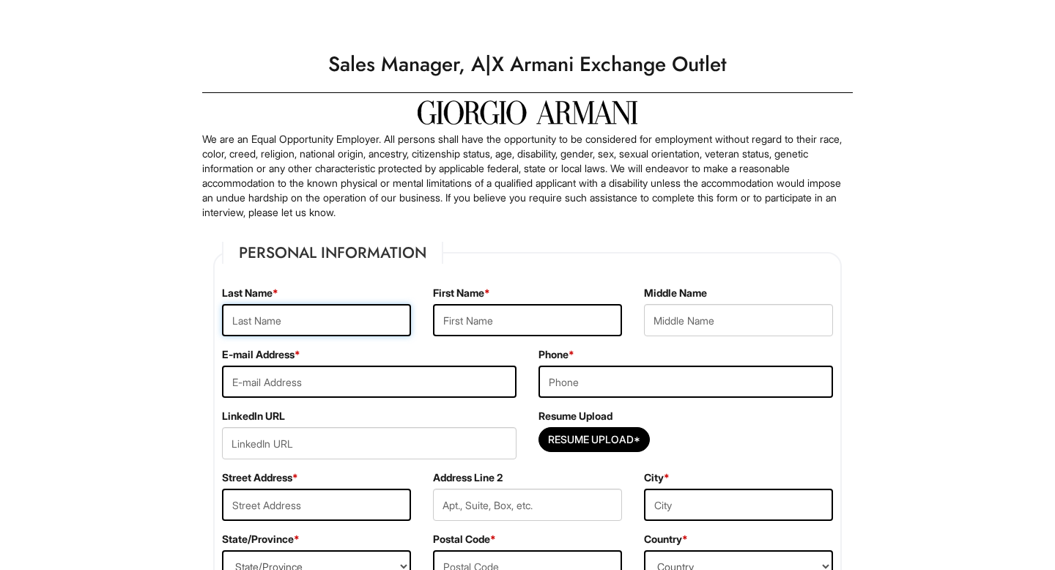
click at [359, 316] on input "text" at bounding box center [316, 320] width 189 height 32
type input "[PERSON_NAME]"
click at [516, 319] on input "text" at bounding box center [527, 320] width 189 height 32
type input "Brooke"
click at [387, 368] on input "email" at bounding box center [369, 382] width 294 height 32
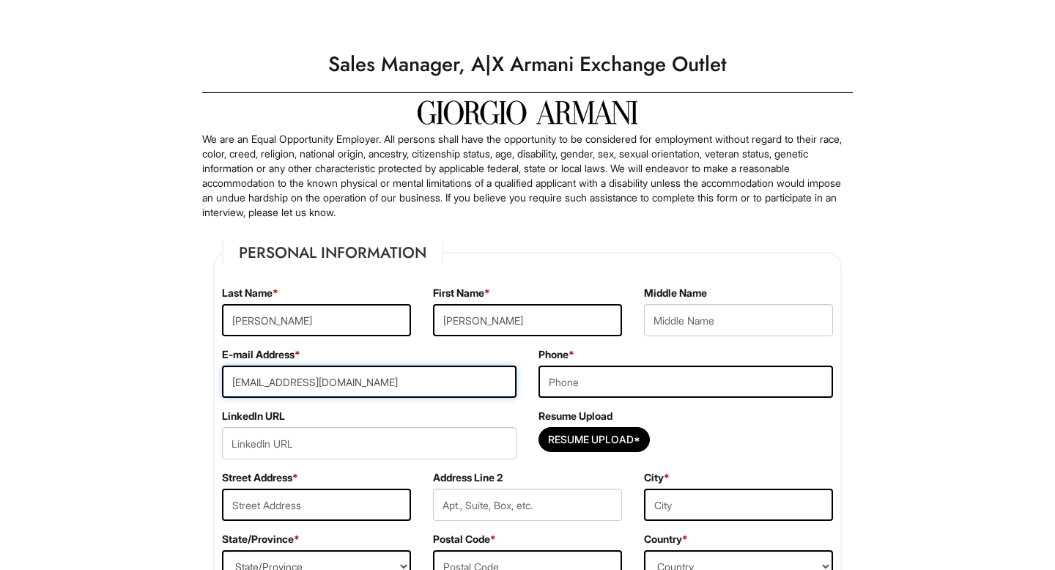
type input "bbeckwith1357@icloud.com"
click at [606, 377] on input "tel" at bounding box center [685, 382] width 294 height 32
type input "8609087412"
click at [566, 435] on input "Resume Upload*" at bounding box center [594, 439] width 110 height 23
type input "C:\fakepath\August 2025 Resume.pdf"
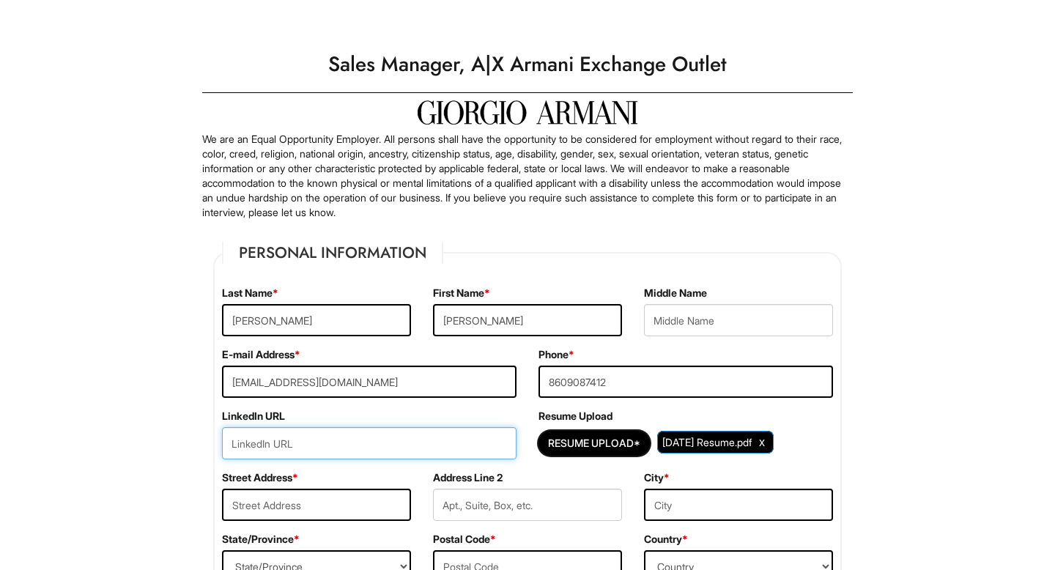
click at [295, 442] on input "url" at bounding box center [369, 443] width 294 height 32
paste input "www.linkedin.com/in/brooke-beckwith-7968b6305"
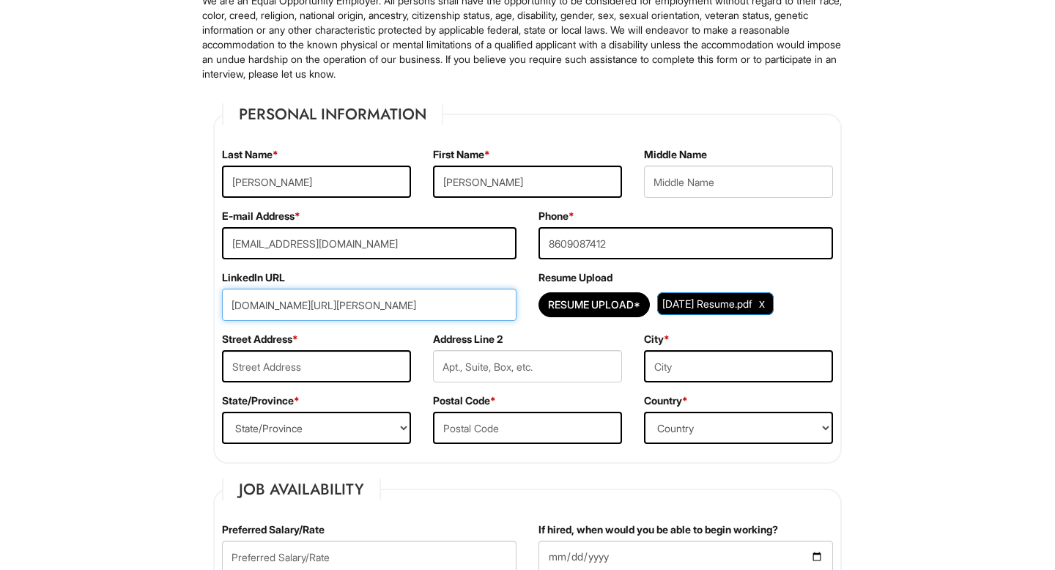
scroll to position [148, 0]
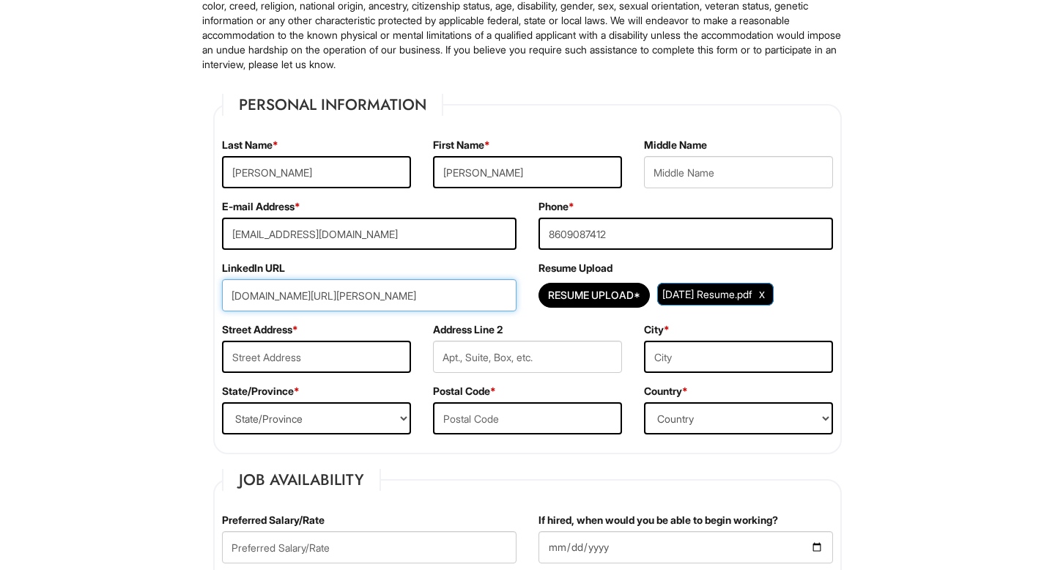
type input "www.linkedin.com/in/brooke-beckwith-7968b6305"
click at [327, 364] on input "text" at bounding box center [316, 357] width 189 height 32
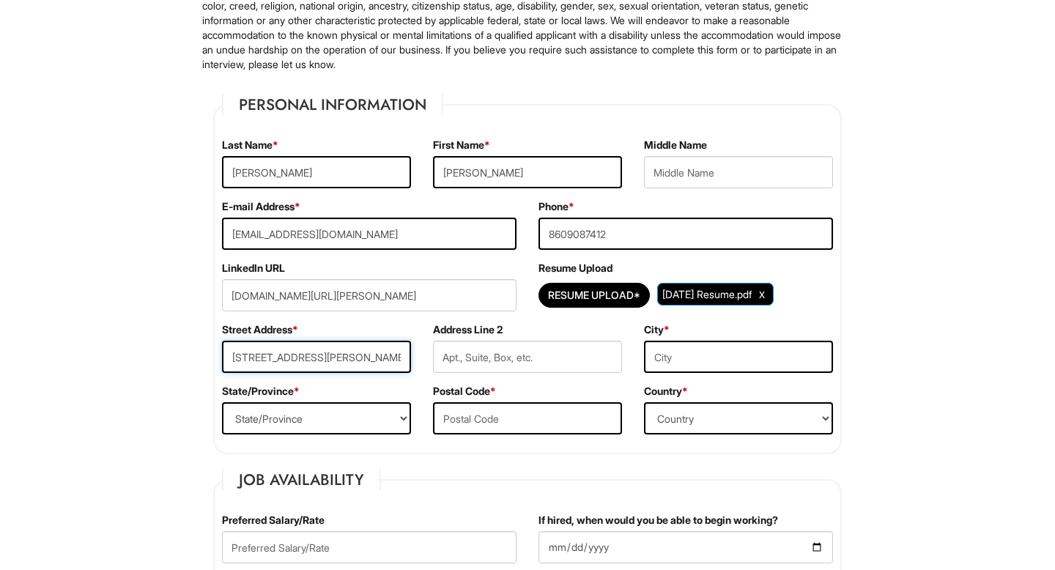
type input "19 Brian Blvd"
click at [672, 361] on input "text" at bounding box center [738, 357] width 189 height 32
type input "Uncasville"
click at [335, 418] on select "State/Province ALABAMA ALASKA ARIZONA ARKANSAS CALIFORNIA COLORADO CONNECTICUT …" at bounding box center [316, 418] width 189 height 32
select select "CT"
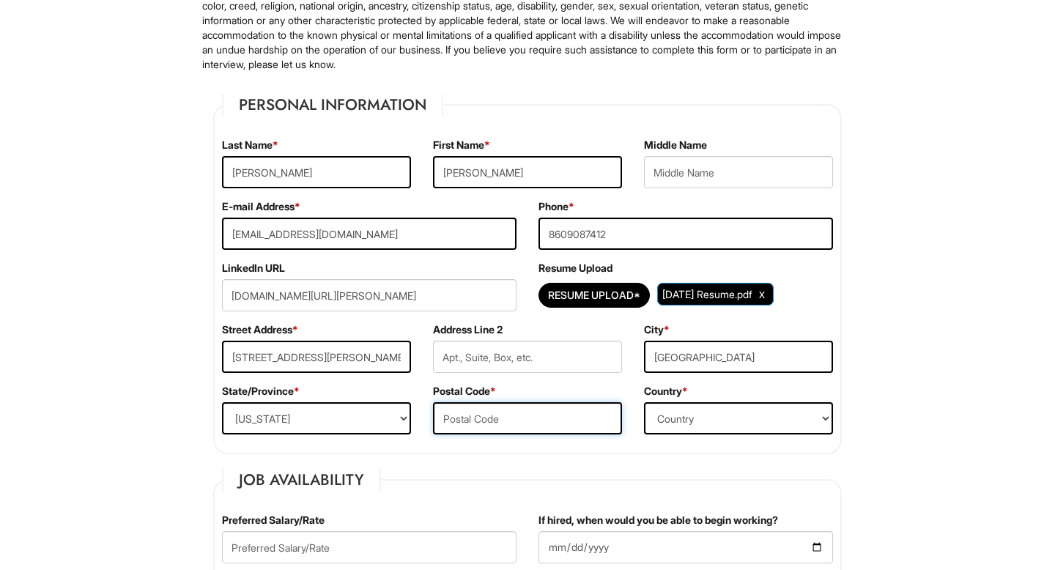
click at [459, 419] on input "text" at bounding box center [527, 418] width 189 height 32
type input "06382"
click at [705, 405] on select "Country Afghanistan Albania Algeria American Samoa Andorra Angola Anguilla Anta…" at bounding box center [738, 418] width 189 height 32
select select "United States of America"
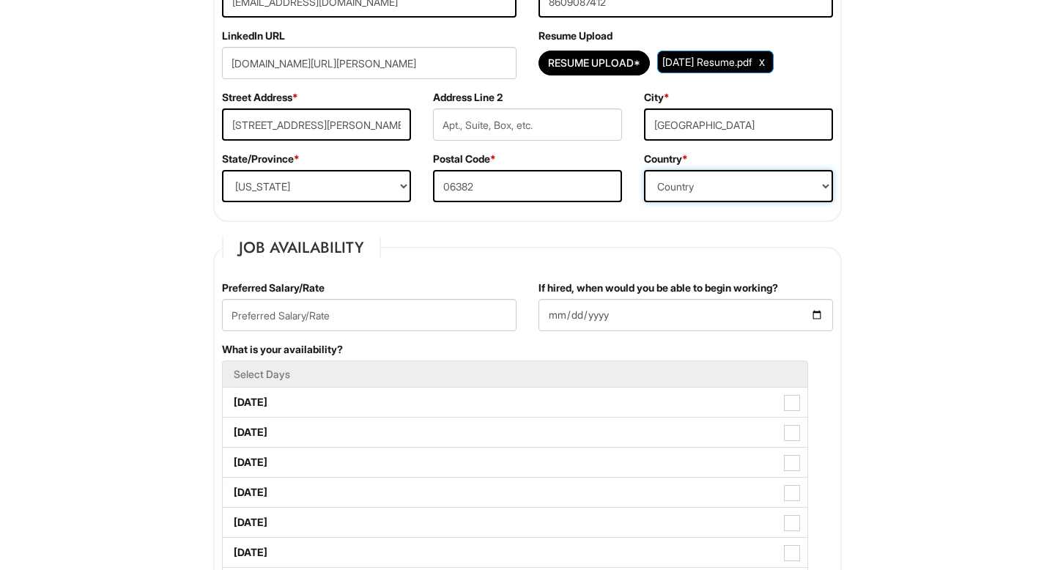
scroll to position [386, 0]
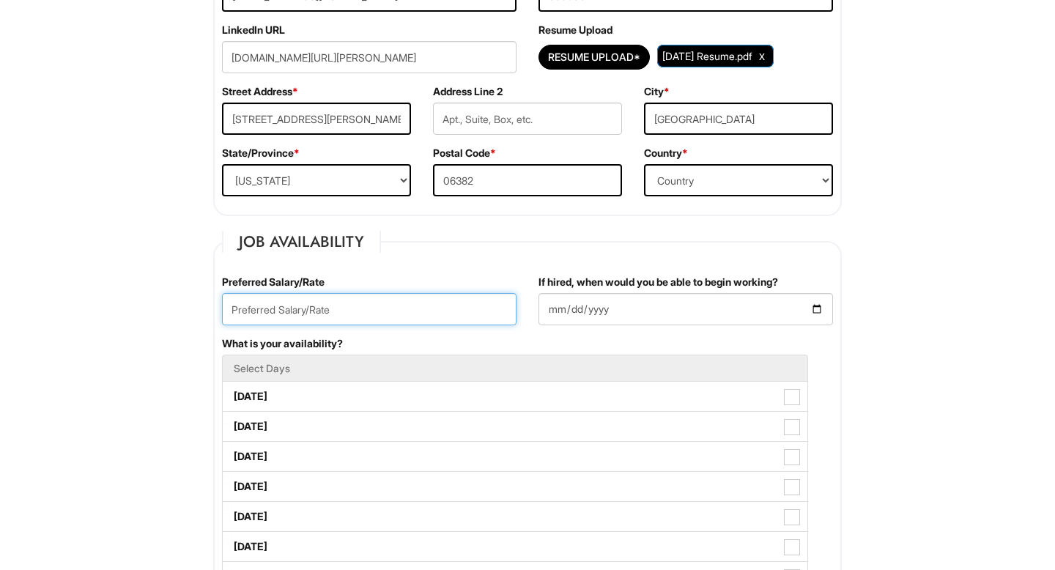
click at [312, 309] on input "text" at bounding box center [369, 309] width 294 height 32
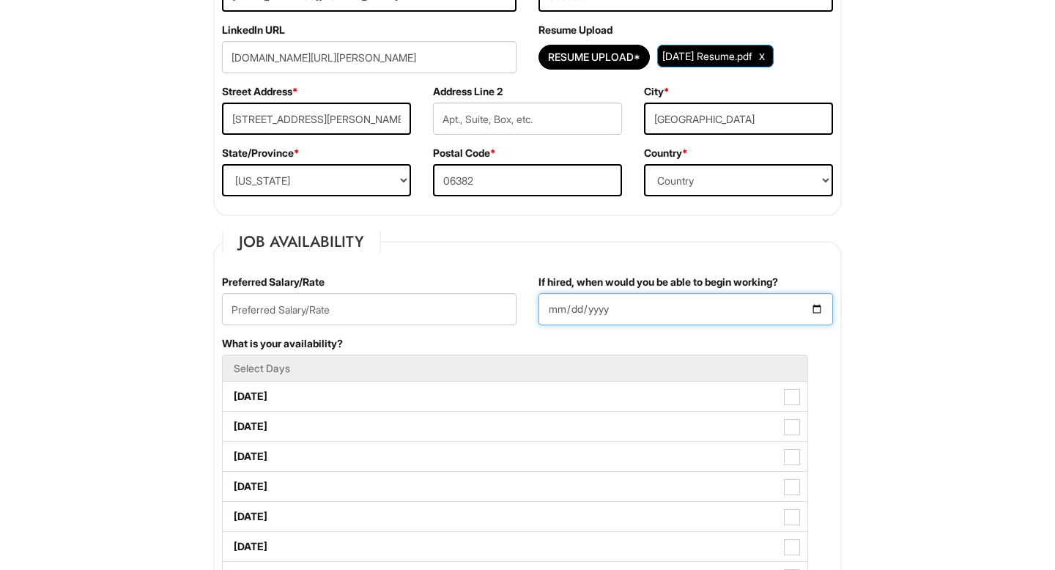
click at [816, 308] on input "If hired, when would you be able to begin working?" at bounding box center [685, 309] width 294 height 32
type input "2025-09-01"
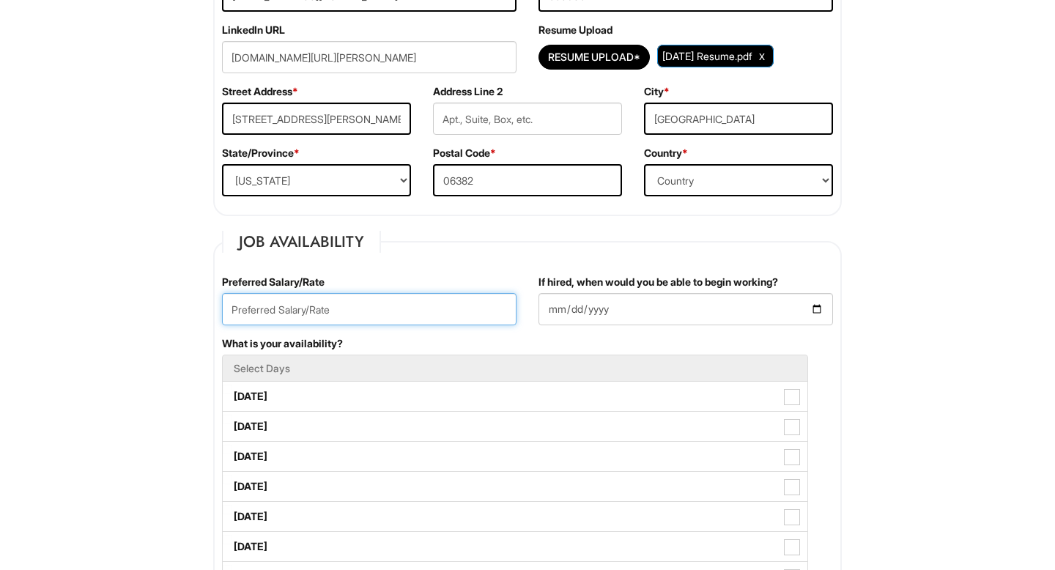
click at [393, 314] on input "text" at bounding box center [369, 309] width 294 height 32
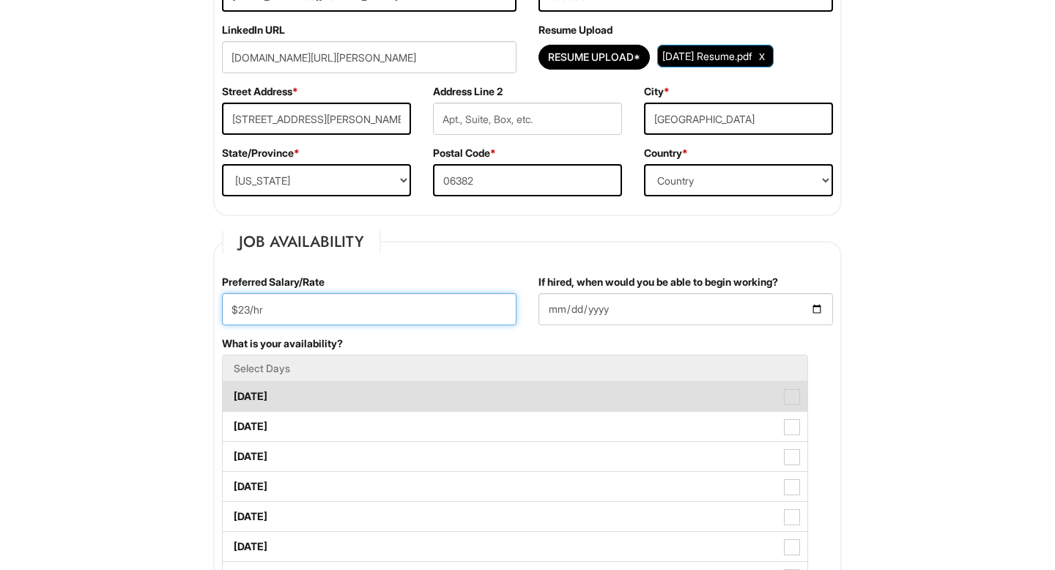
type input "$23/hr"
click at [413, 391] on label "Monday" at bounding box center [515, 396] width 585 height 29
click at [232, 391] on Available_Monday "Monday" at bounding box center [228, 390] width 10 height 10
checkbox Available_Monday "true"
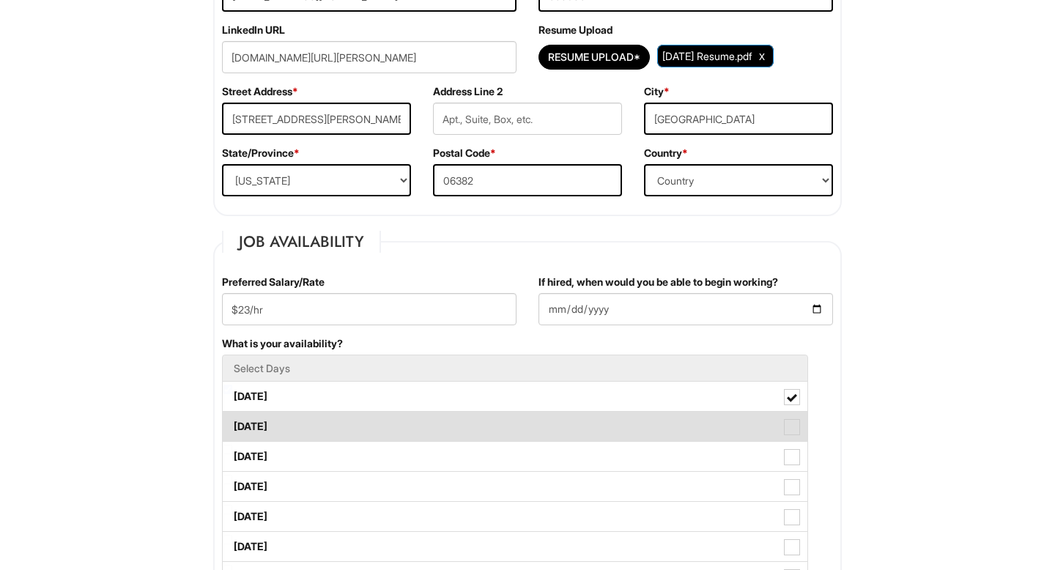
click at [410, 415] on label "Tuesday" at bounding box center [515, 426] width 585 height 29
click at [232, 415] on Available_Tuesday "Tuesday" at bounding box center [228, 420] width 10 height 10
checkbox Available_Tuesday "true"
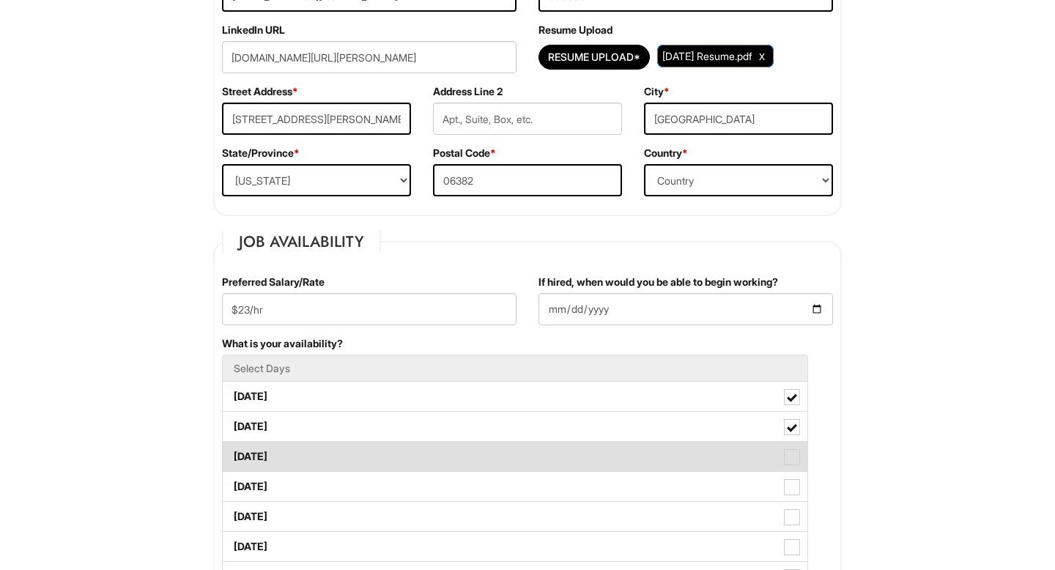
click at [420, 445] on label "Wednesday" at bounding box center [515, 456] width 585 height 29
click at [232, 445] on Available_Wednesday "Wednesday" at bounding box center [228, 450] width 10 height 10
checkbox Available_Wednesday "true"
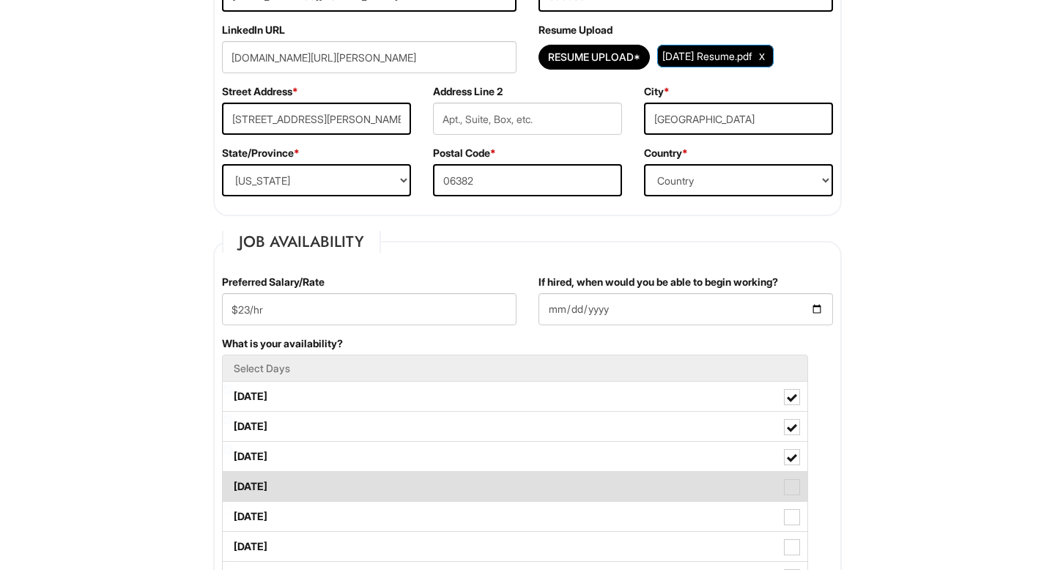
click at [412, 486] on label "Thursday" at bounding box center [515, 486] width 585 height 29
click at [232, 484] on Available_Thursday "Thursday" at bounding box center [228, 480] width 10 height 10
checkbox Available_Thursday "true"
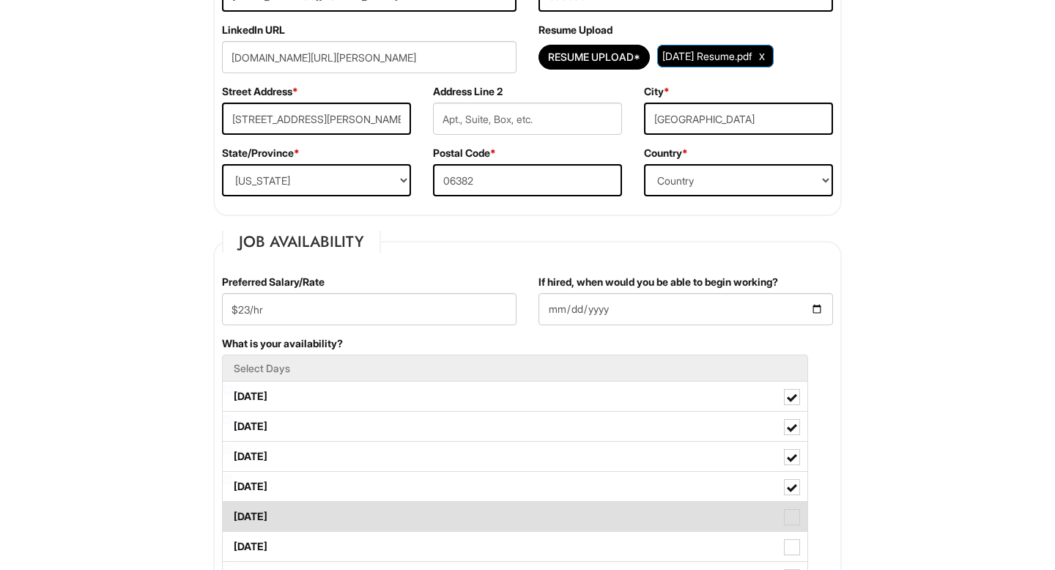
click at [409, 513] on label "Friday" at bounding box center [515, 516] width 585 height 29
click at [232, 513] on Available_Friday "Friday" at bounding box center [228, 510] width 10 height 10
checkbox Available_Friday "true"
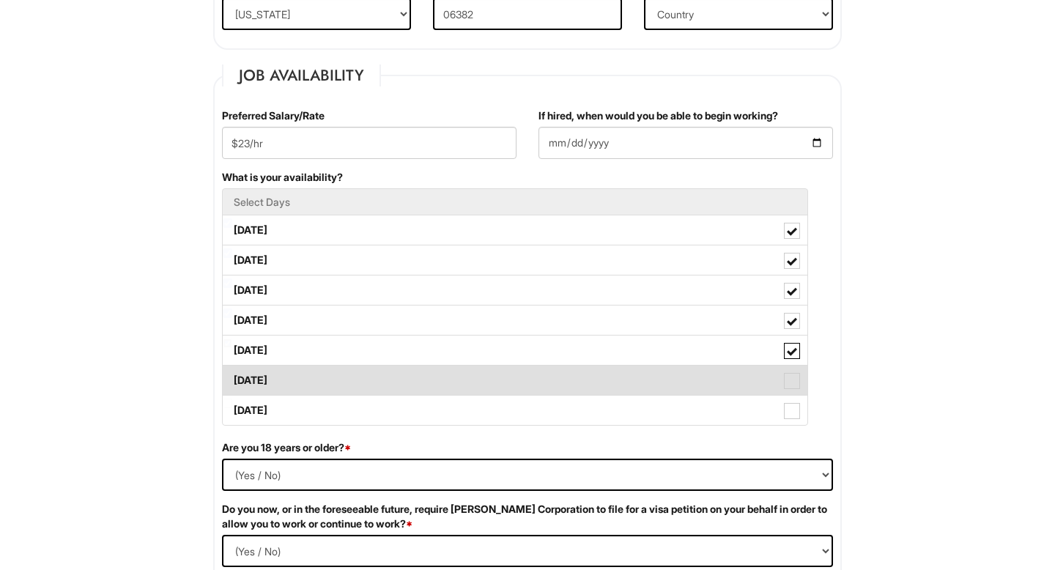
scroll to position [554, 0]
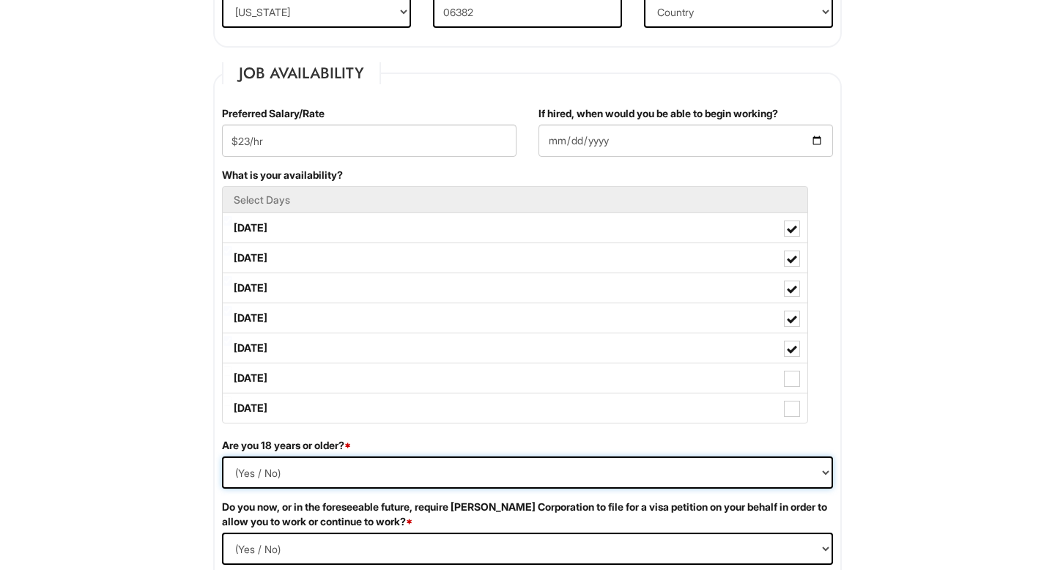
click at [415, 483] on select "(Yes / No) Yes No" at bounding box center [527, 472] width 611 height 32
select select "Yes"
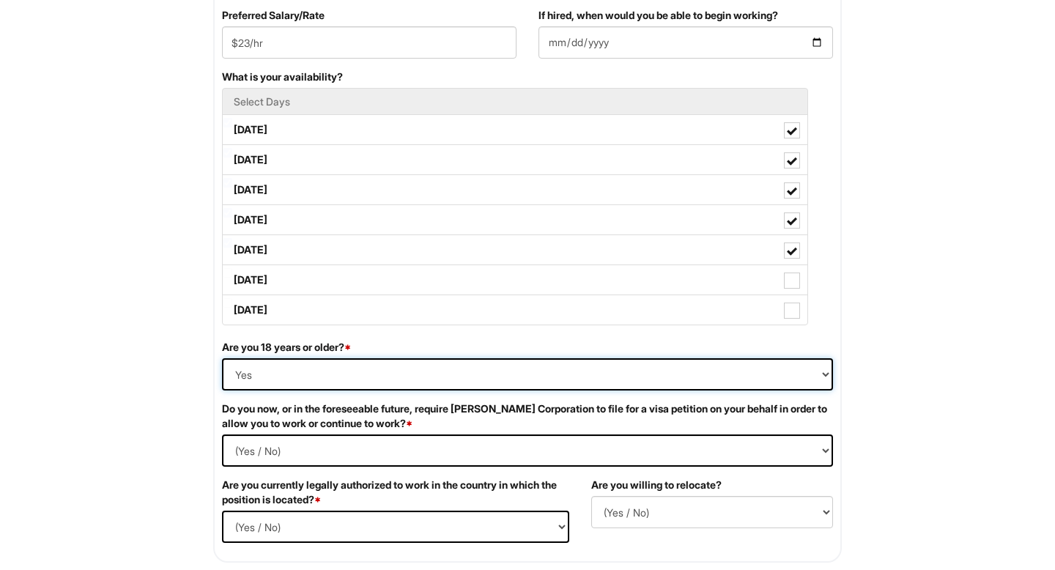
scroll to position [654, 0]
click at [385, 441] on Required "(Yes / No) Yes No" at bounding box center [527, 449] width 611 height 32
select Required "No"
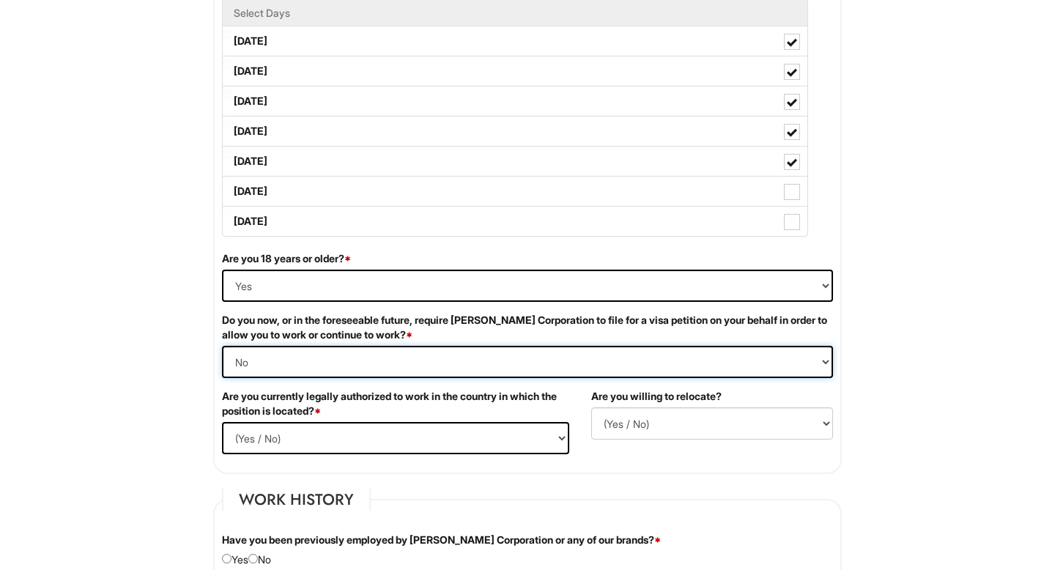
scroll to position [746, 0]
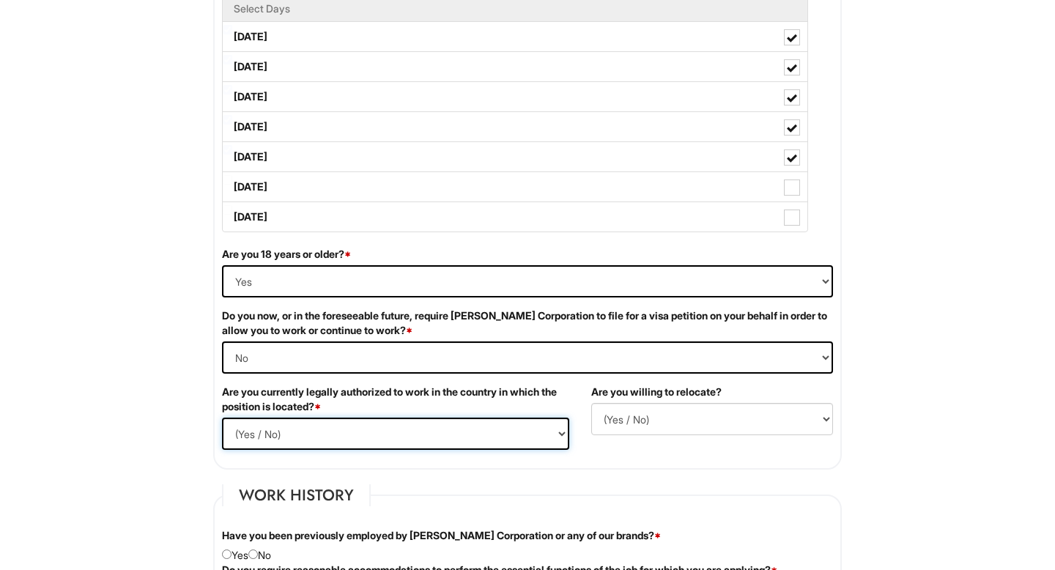
click at [359, 441] on select "(Yes / No) Yes No" at bounding box center [395, 434] width 347 height 32
select select "Yes"
click at [656, 415] on select "(Yes / No) No Yes" at bounding box center [712, 419] width 242 height 32
select select "Y"
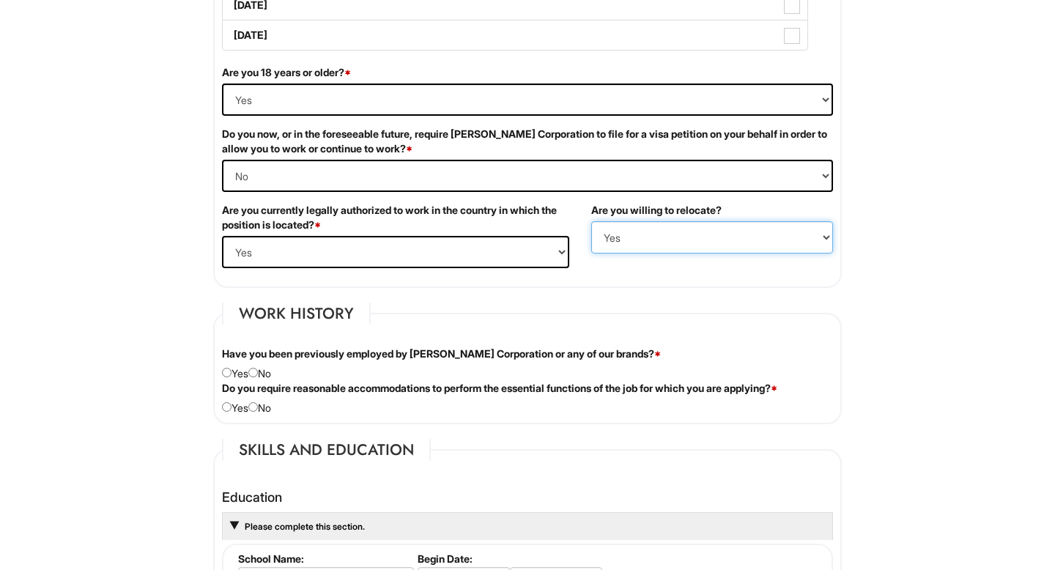
scroll to position [978, 0]
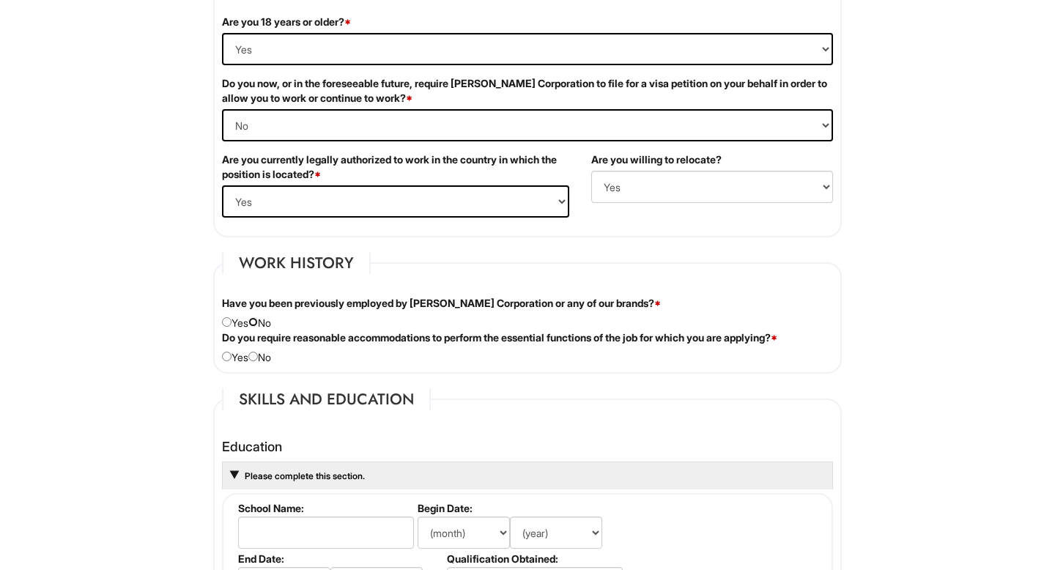
click at [258, 324] on input "radio" at bounding box center [253, 322] width 10 height 10
radio input "true"
click at [256, 356] on input "radio" at bounding box center [253, 357] width 10 height 10
radio input "true"
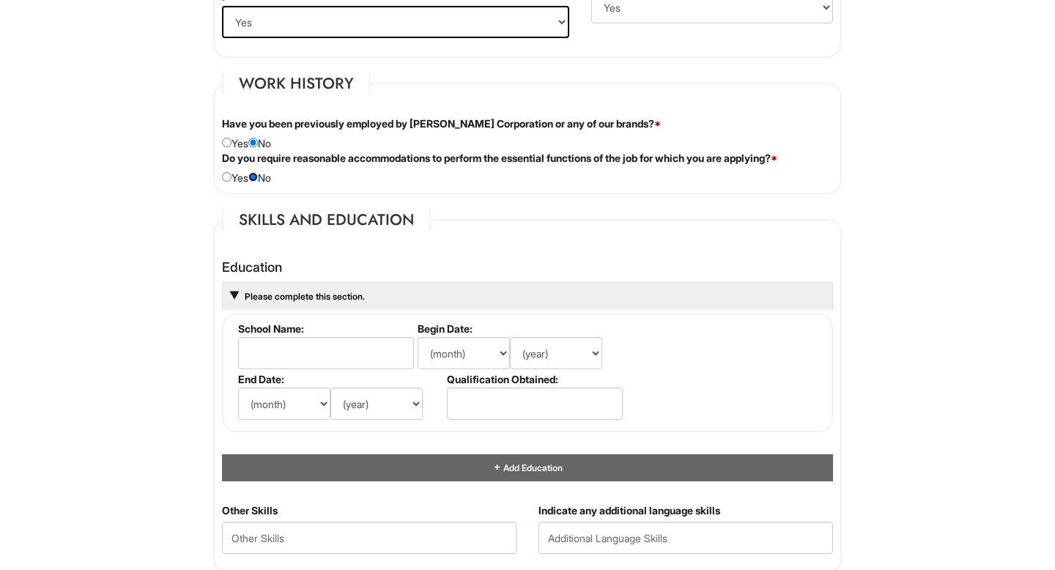
scroll to position [1165, 0]
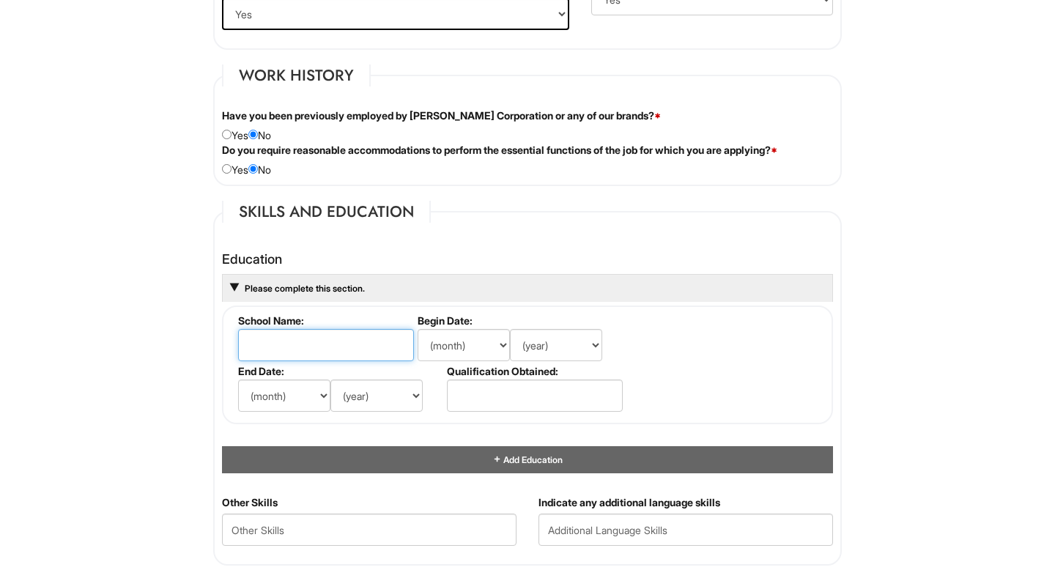
click at [271, 349] on input "text" at bounding box center [326, 345] width 176 height 32
type input "Post University"
click at [471, 347] on select "(month) Jan Feb Mar Apr May Jun Jul Aug Sep Oct Nov Dec" at bounding box center [464, 345] width 92 height 32
select select "6"
click at [537, 345] on select "(year) 2029 2028 2027 2026 2025 2024 2023 2022 2021 2020 2019 2018 2017 2016 20…" at bounding box center [556, 345] width 92 height 32
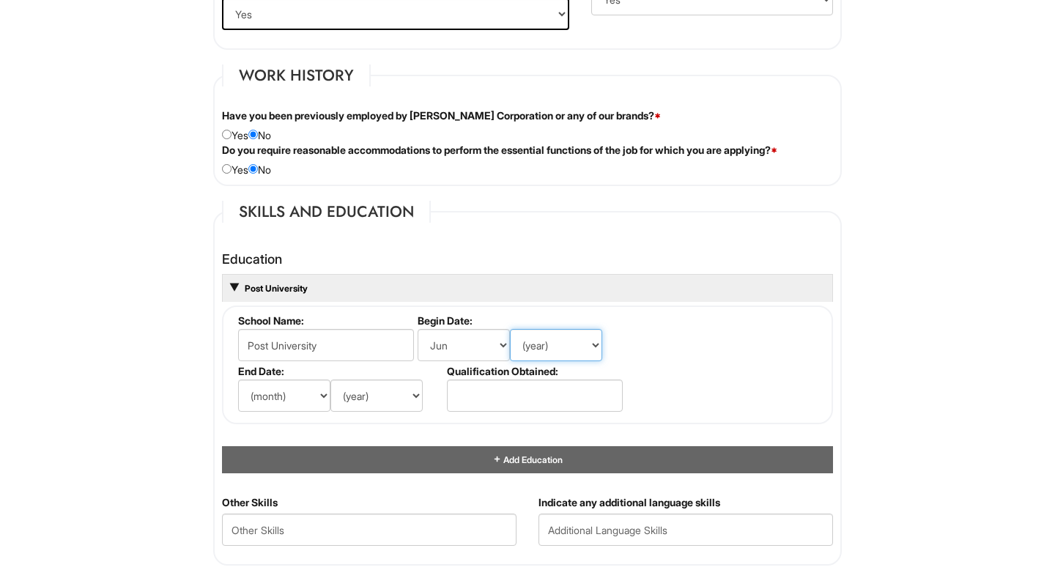
select select "2025"
click at [396, 396] on select "(year) 2029 2028 2027 2026 2025 2024 2023 2022 2021 2020 2019 2018 2017 2016 20…" at bounding box center [376, 395] width 92 height 32
select select "2027"
click at [311, 393] on select "(month) Jan Feb Mar Apr May Jun Jul Aug Sep Oct Nov Dec" at bounding box center [284, 395] width 92 height 32
select select "5"
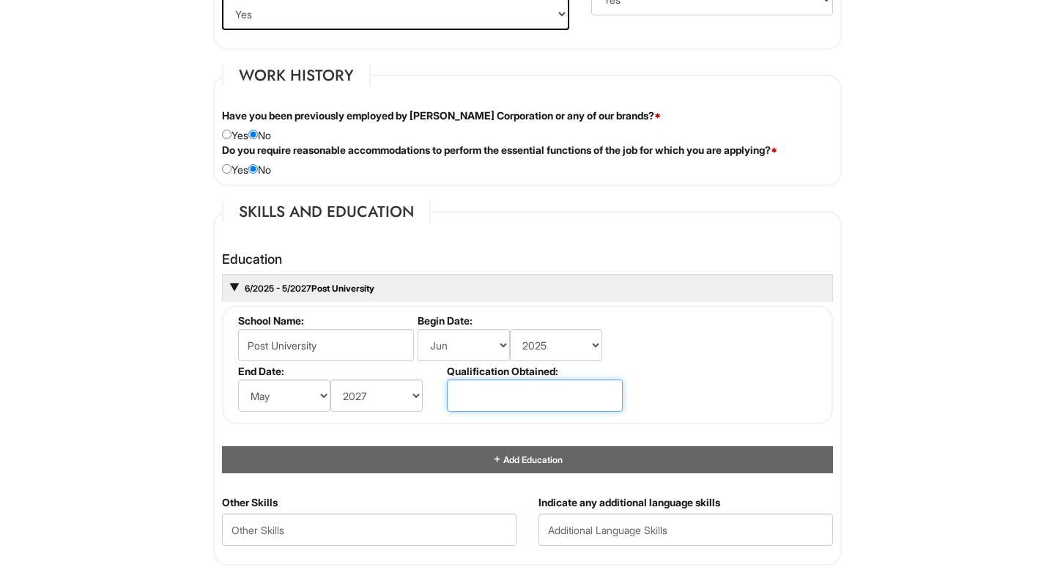
click at [499, 402] on input "text" at bounding box center [535, 395] width 176 height 32
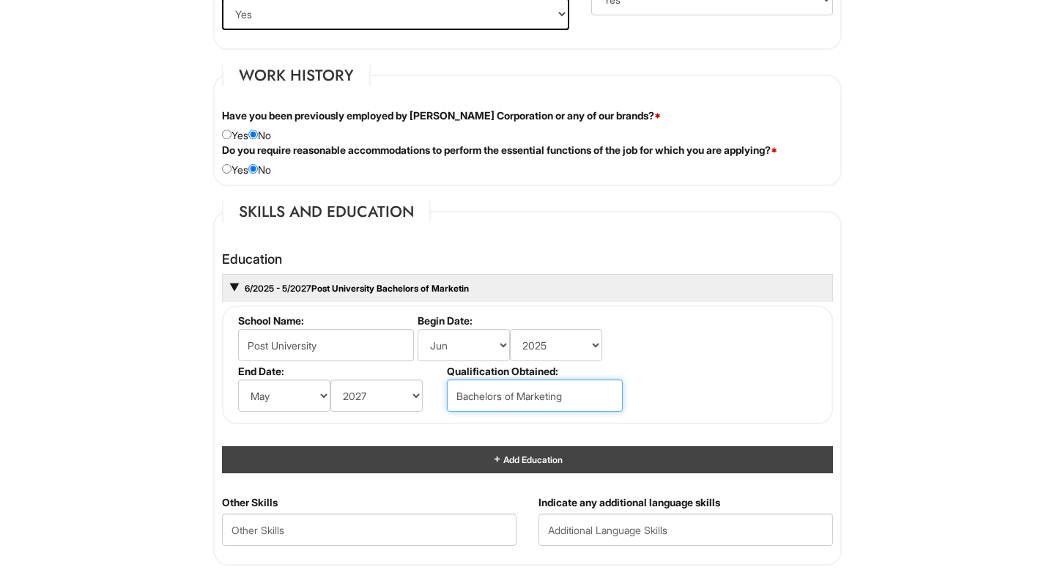
type input "Bachelors of Marketing"
click at [500, 469] on div "Add Education" at bounding box center [527, 459] width 611 height 27
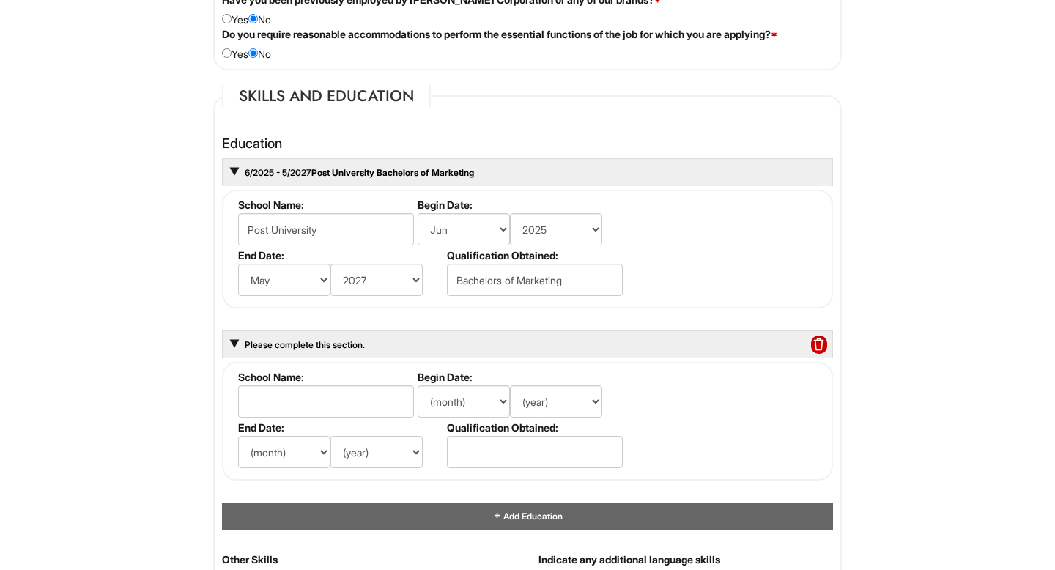
scroll to position [1286, 0]
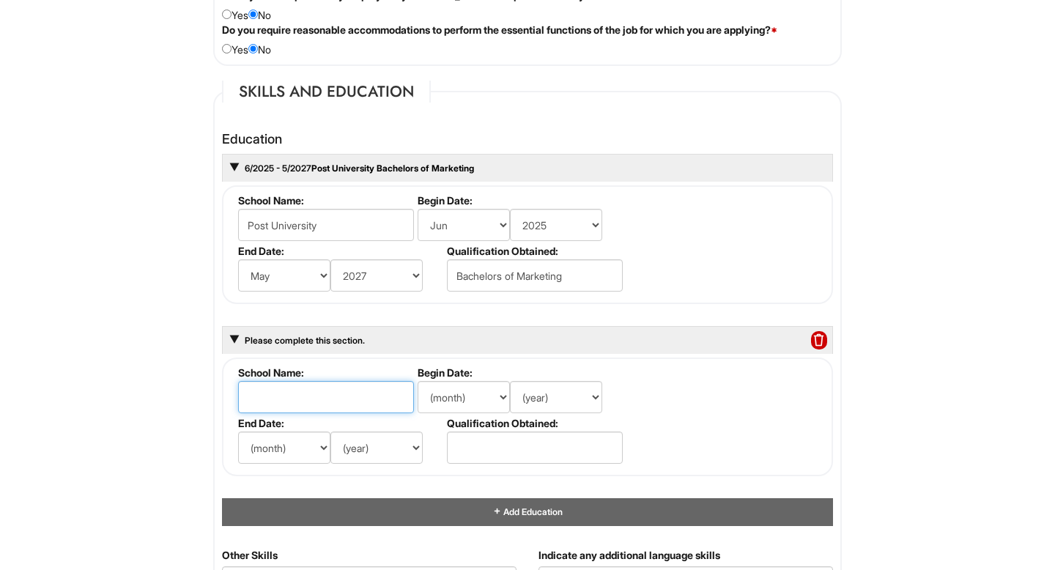
click at [286, 406] on input "text" at bounding box center [326, 397] width 176 height 32
type input "Three Rivers Community College"
click at [472, 386] on select "(month) Jan Feb Mar Apr May Jun Jul Aug Sep Oct Nov Dec" at bounding box center [464, 397] width 92 height 32
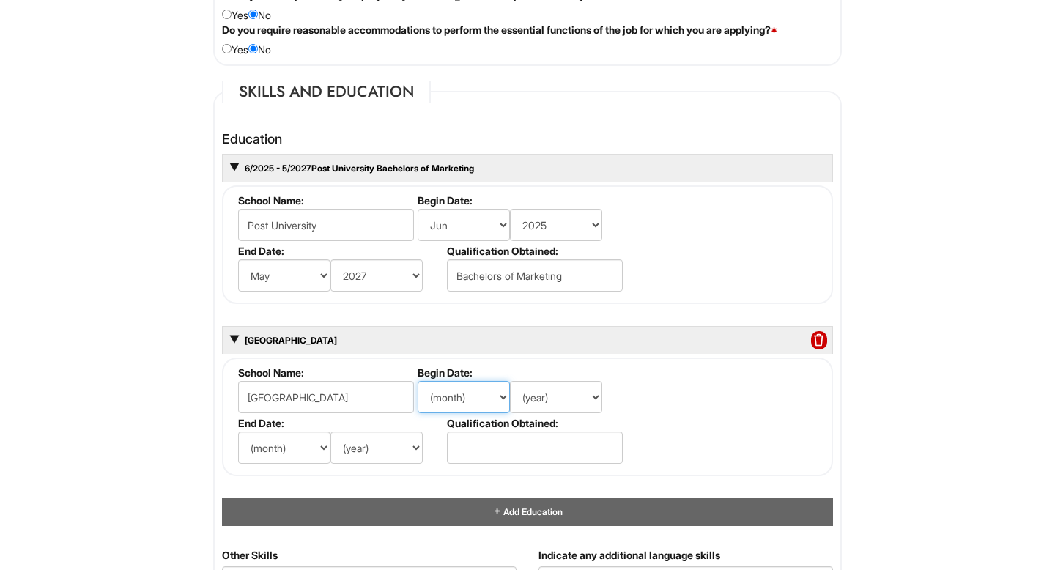
scroll to position [0, 0]
select select "8"
click at [556, 388] on select "(year) 2029 2028 2027 2026 2025 2024 2023 2022 2021 2020 2019 2018 2017 2016 20…" at bounding box center [556, 397] width 92 height 32
select select "2022"
click at [297, 434] on select "(month) Jan Feb Mar Apr May Jun Jul Aug Sep Oct Nov Dec" at bounding box center [284, 447] width 92 height 32
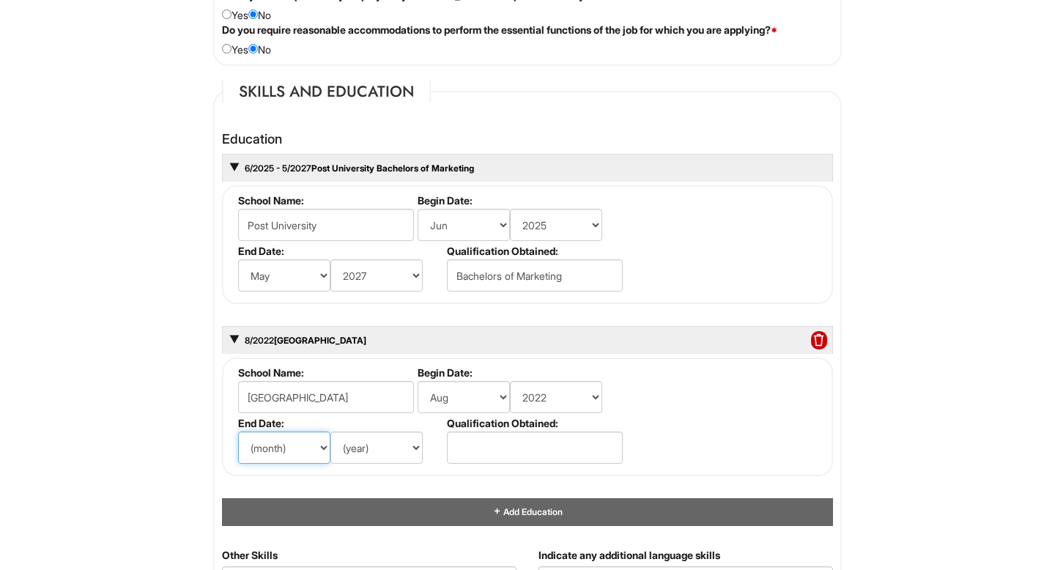
select select "5"
click at [368, 446] on select "(year) 2029 2028 2027 2026 2025 2024 2023 2022 2021 2020 2019 2018 2017 2016 20…" at bounding box center [376, 447] width 92 height 32
select select "2025"
click at [477, 449] on input "text" at bounding box center [535, 447] width 176 height 32
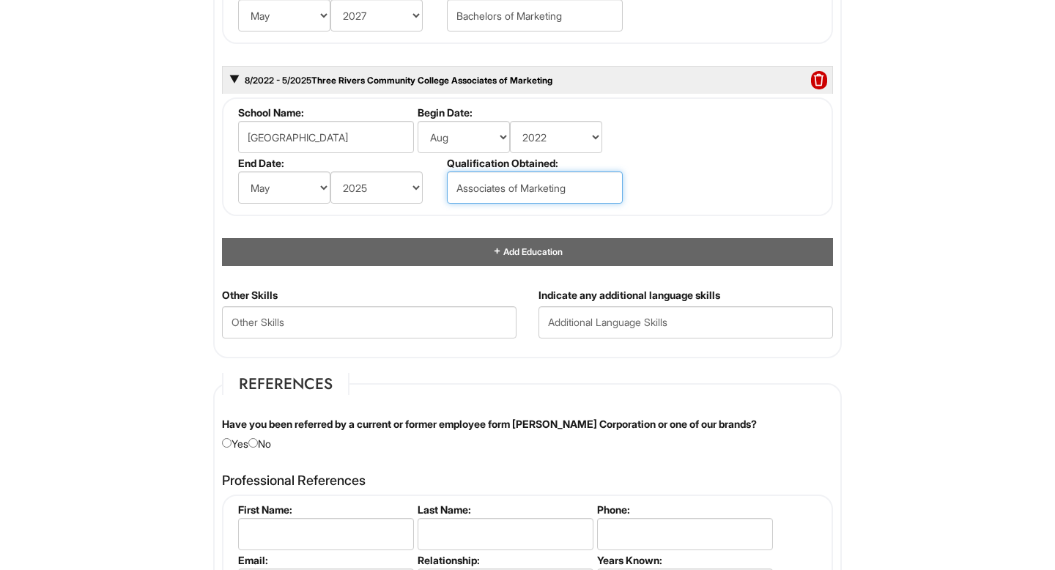
scroll to position [1547, 0]
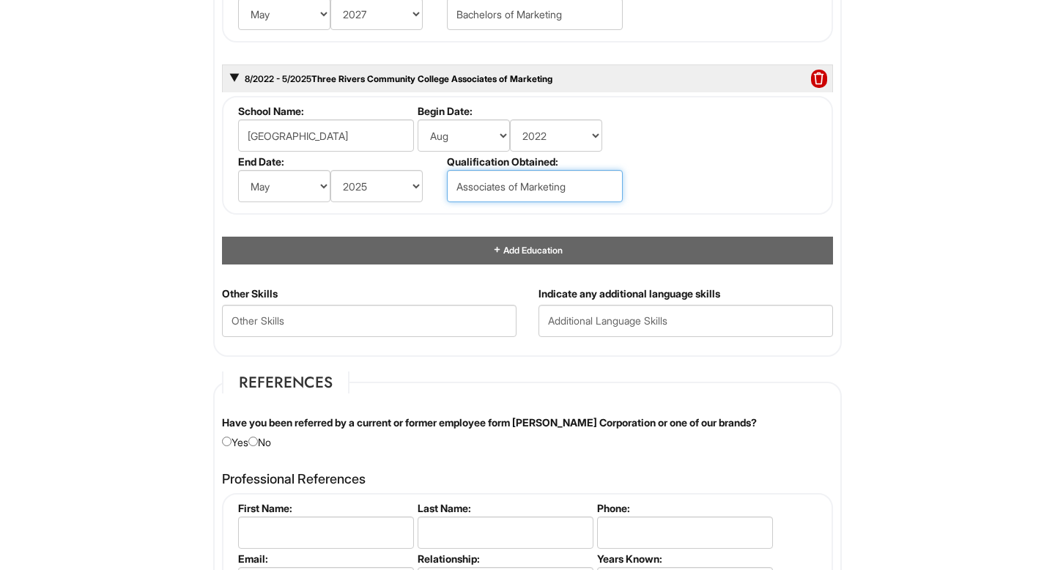
type input "Associates of Marketing"
click at [258, 439] on input "radio" at bounding box center [253, 442] width 10 height 10
radio input "true"
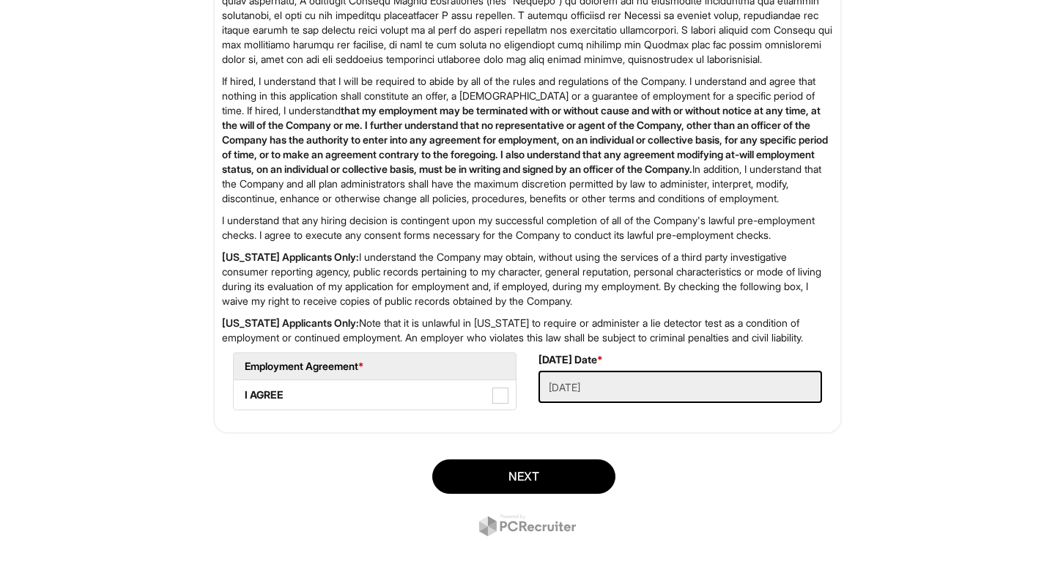
scroll to position [2440, 0]
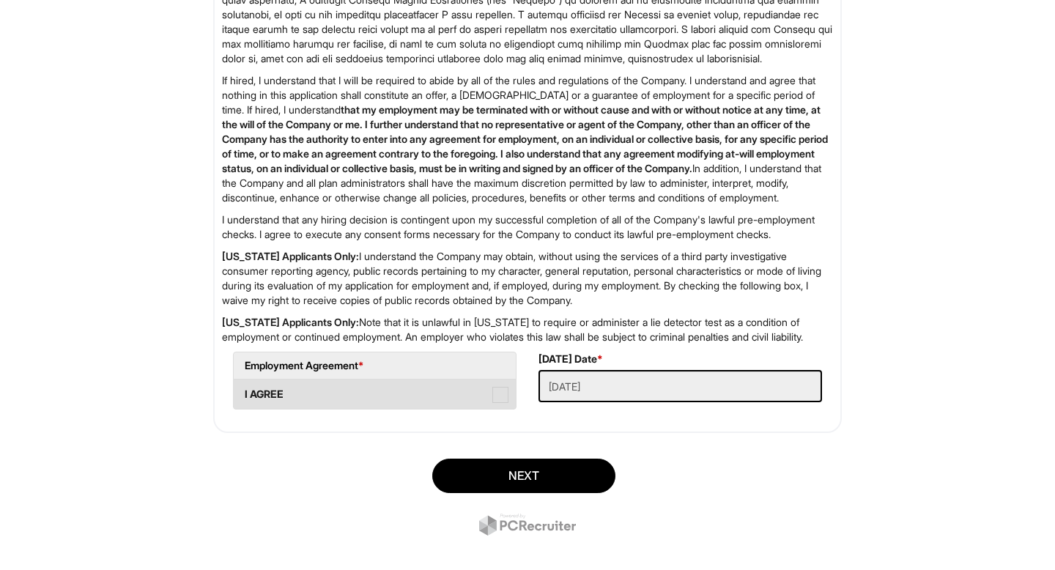
click at [498, 403] on span at bounding box center [500, 395] width 16 height 16
click at [243, 392] on AGREE "I AGREE" at bounding box center [239, 387] width 10 height 10
checkbox AGREE "true"
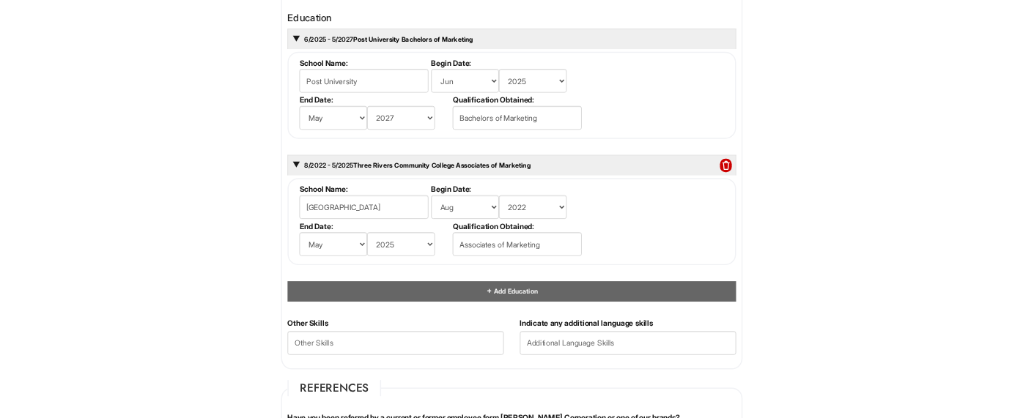
scroll to position [1390, 0]
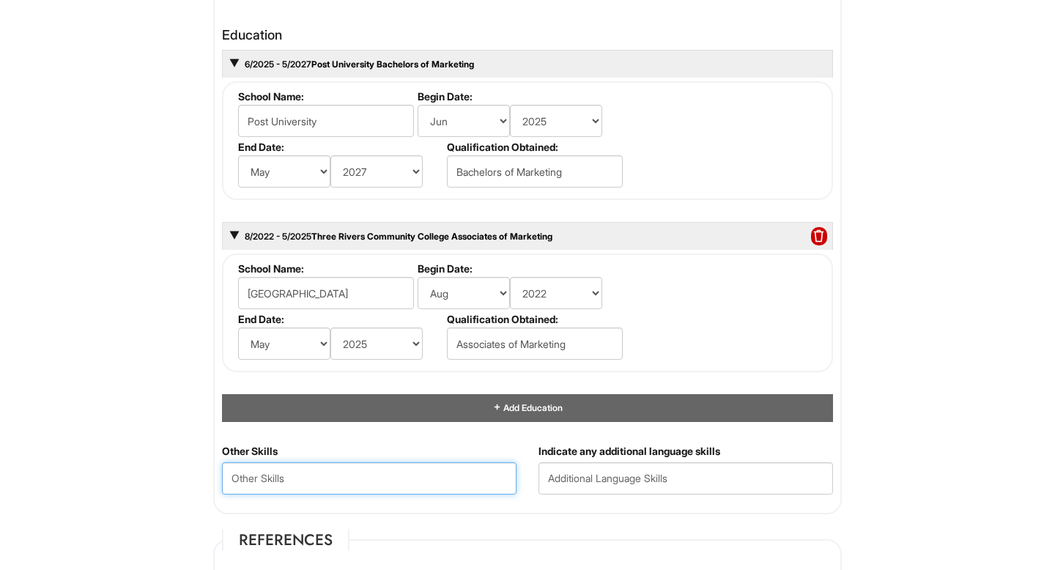
click at [370, 475] on Skills "text" at bounding box center [369, 478] width 294 height 32
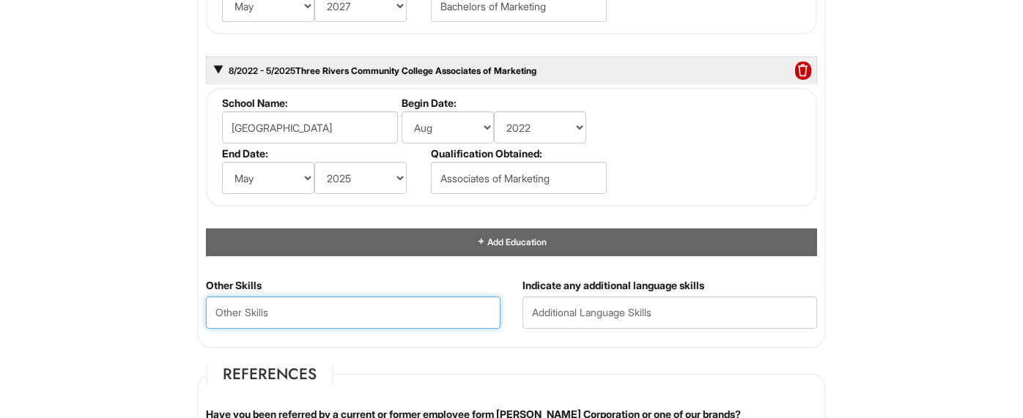
scroll to position [1564, 0]
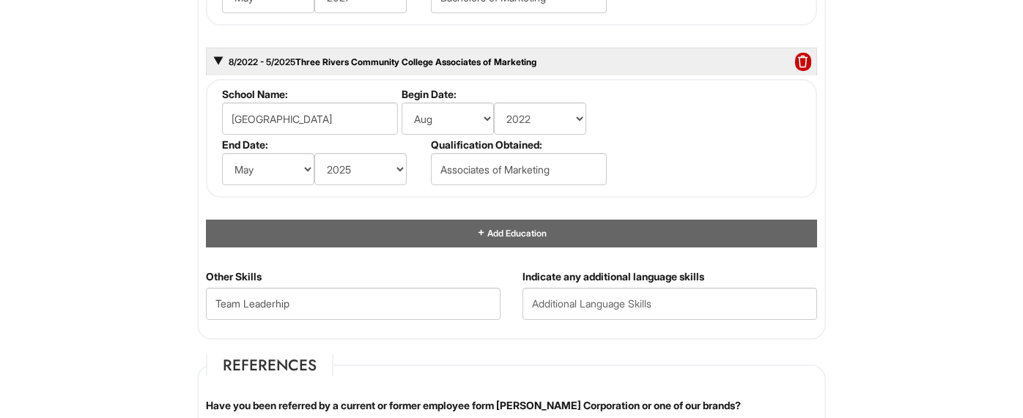
scroll to position [427, 0]
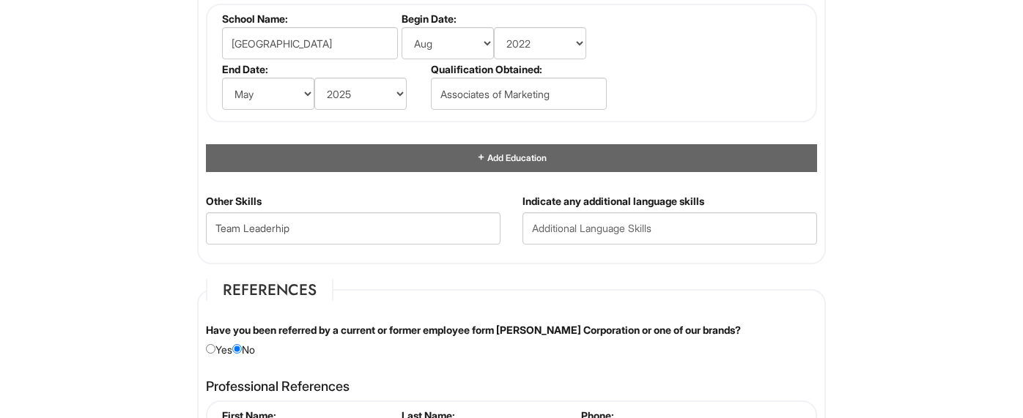
scroll to position [1641, 0]
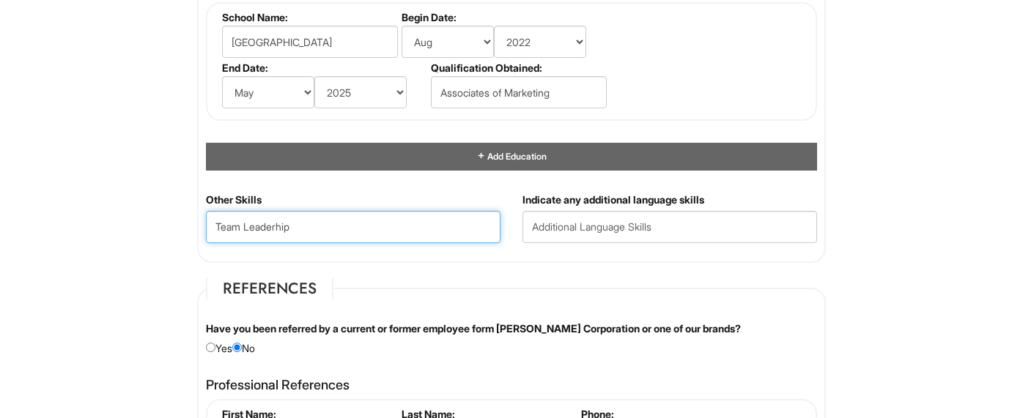
click at [347, 221] on Skills "Team Leaderhip" at bounding box center [353, 227] width 294 height 32
type Skills "T"
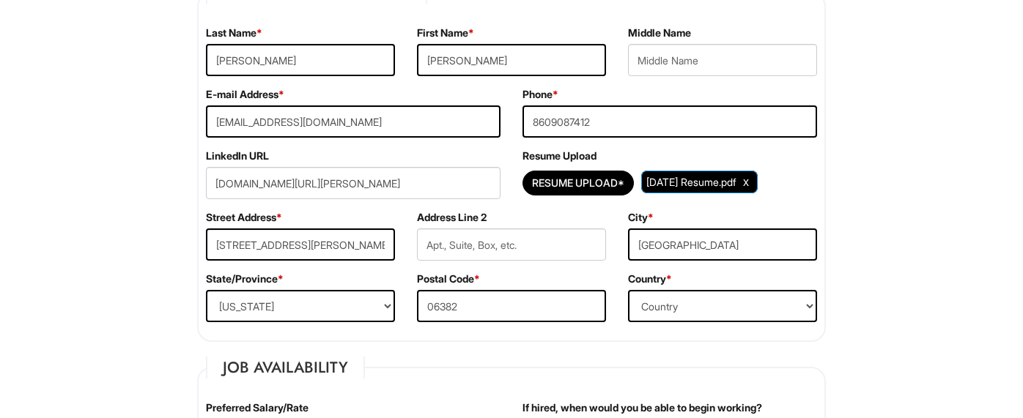
scroll to position [226, 0]
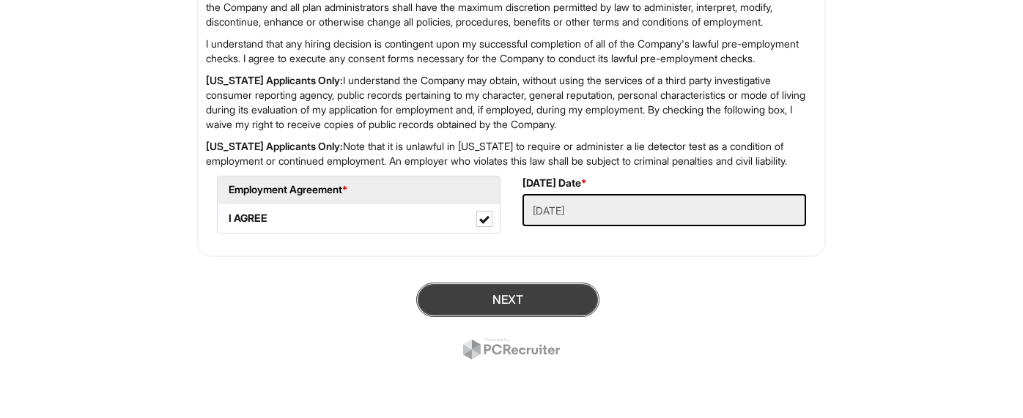
click at [484, 303] on button "Next" at bounding box center [507, 300] width 183 height 34
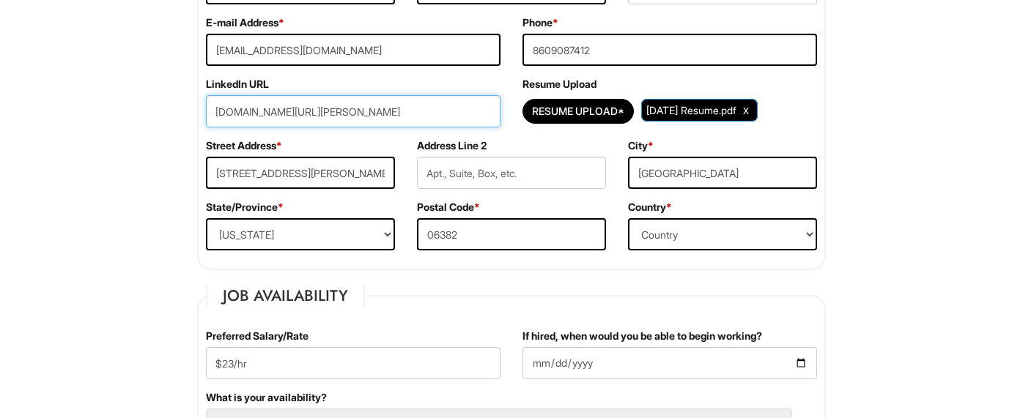
scroll to position [330, 0]
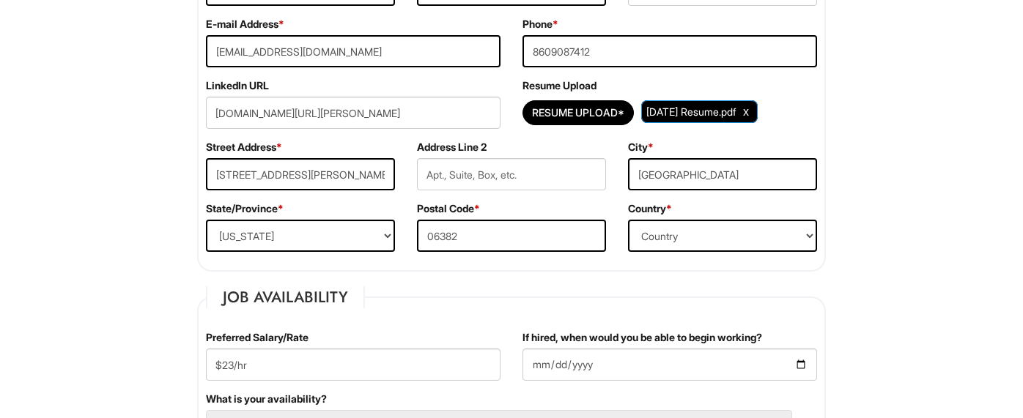
click at [432, 84] on div "LinkedIn URL www.linkedin.com/in/brooke-beckwith-7968b6305" at bounding box center [353, 109] width 316 height 62
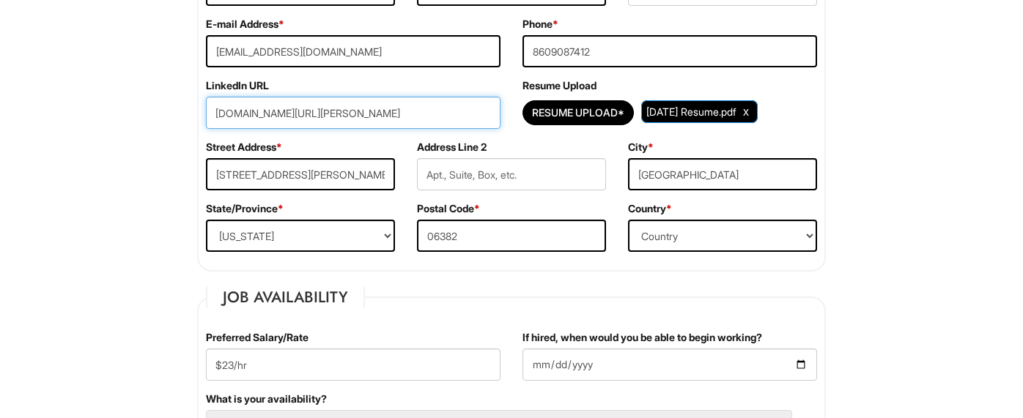
drag, startPoint x: 470, startPoint y: 112, endPoint x: 201, endPoint y: 102, distance: 269.0
click at [201, 102] on div "LinkedIn URL www.linkedin.com/in/brooke-beckwith-7968b6305" at bounding box center [353, 109] width 316 height 62
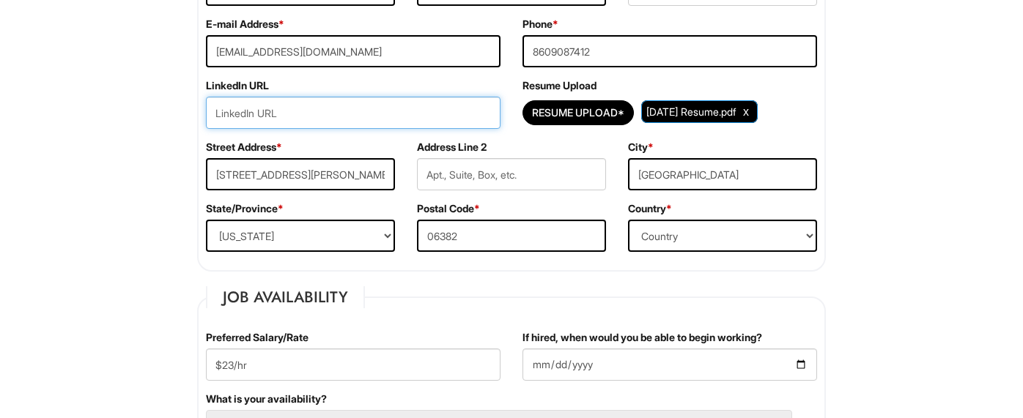
click at [307, 115] on input "url" at bounding box center [353, 113] width 294 height 32
paste input "www.linkedin.com/in/brooke-beckwith-7968b6305"
type input "www.linkedin.com/in/brooke-beckwith-7968b6305"
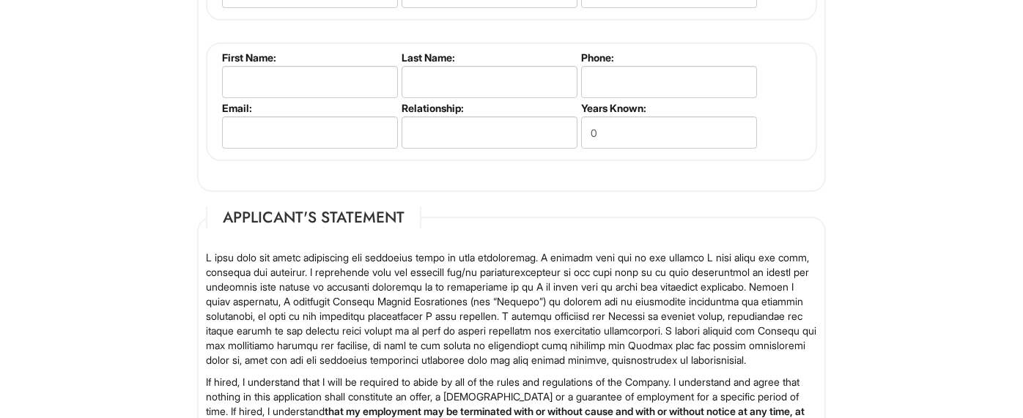
scroll to position [2674, 0]
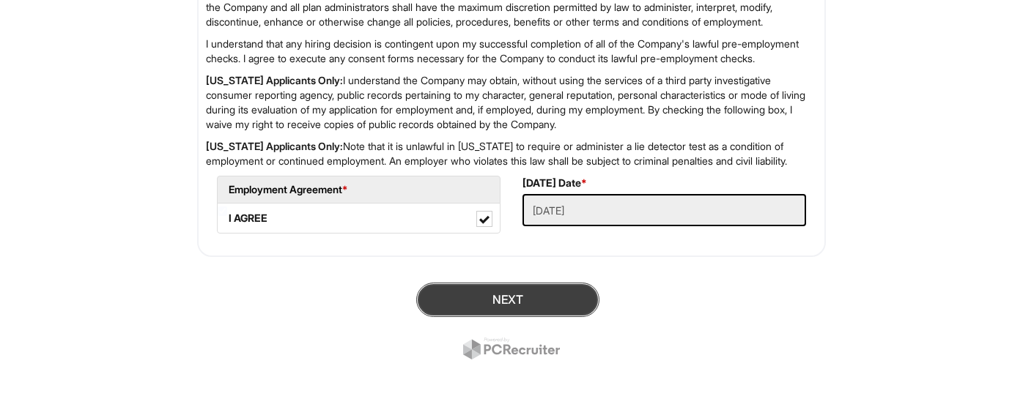
click at [483, 303] on button "Next" at bounding box center [507, 300] width 183 height 34
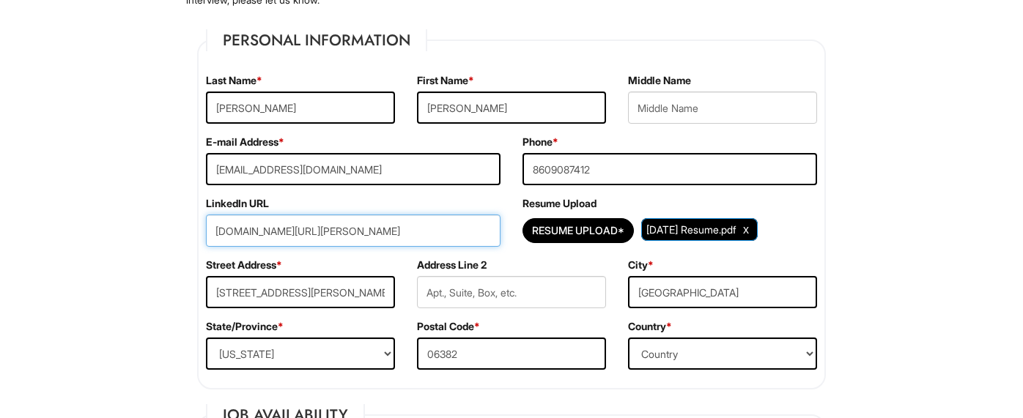
scroll to position [211, 0]
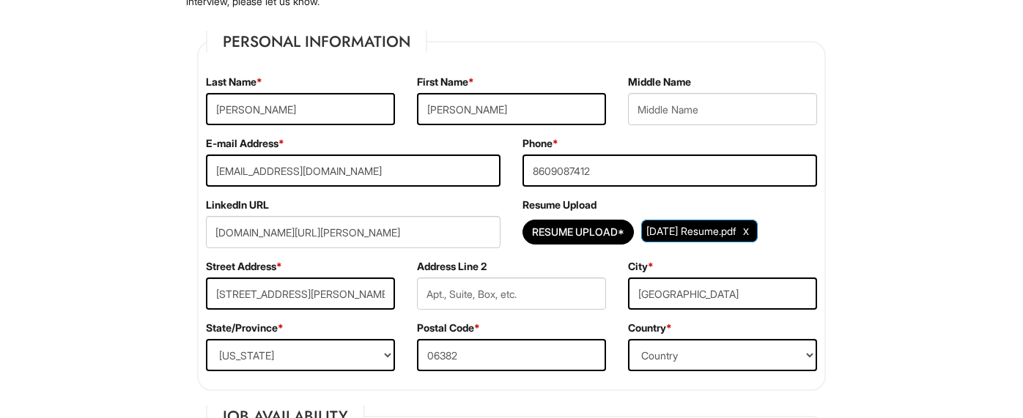
click at [330, 267] on div "Street Address * 19 Brian Blvd" at bounding box center [300, 290] width 211 height 62
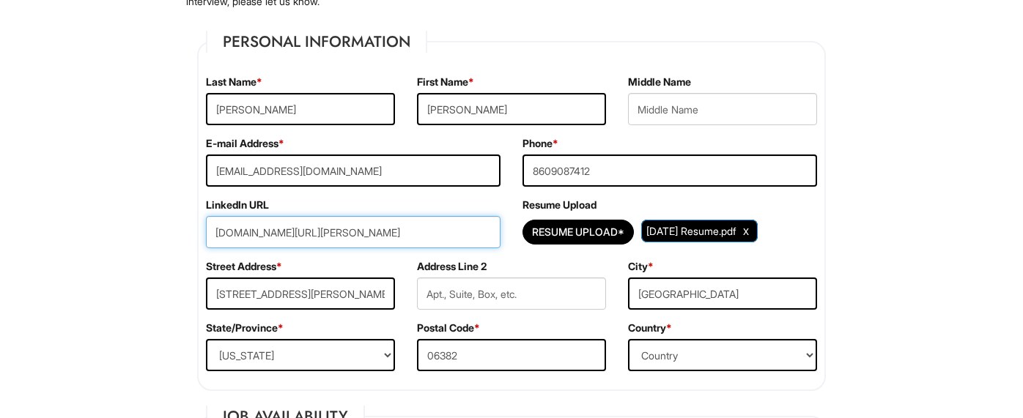
drag, startPoint x: 472, startPoint y: 232, endPoint x: 116, endPoint y: 216, distance: 355.6
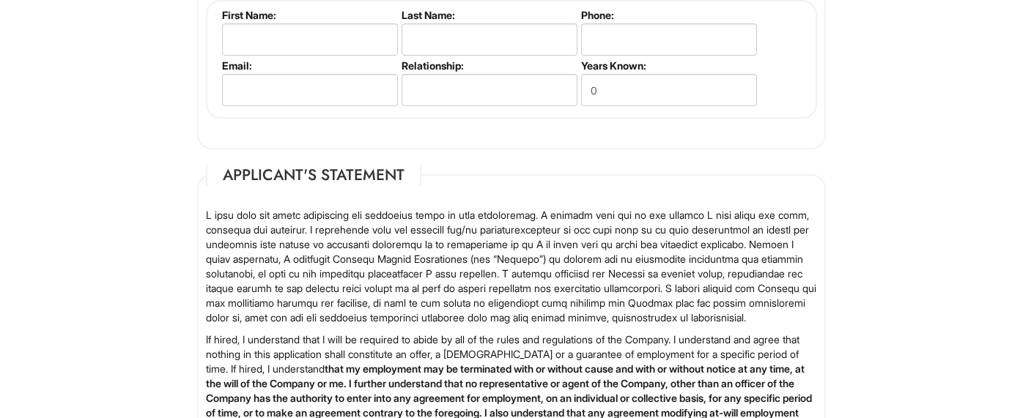
scroll to position [2674, 0]
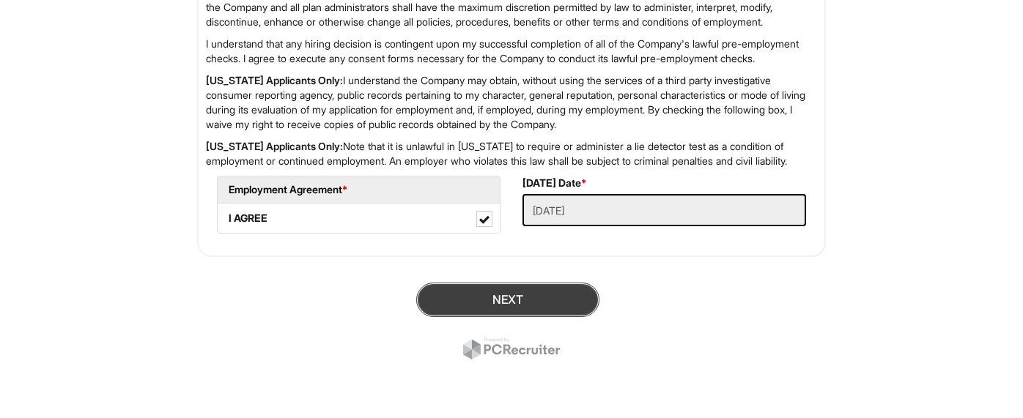
click at [464, 304] on button "Next" at bounding box center [507, 300] width 183 height 34
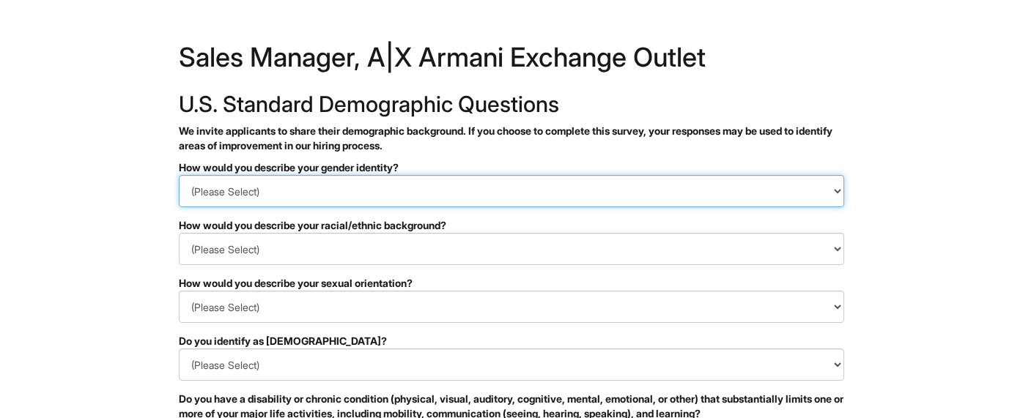
click at [406, 187] on select "(Please Select) Man Woman Non-binary I prefer to self-describe I don't wish to …" at bounding box center [511, 191] width 665 height 32
select select "Woman"
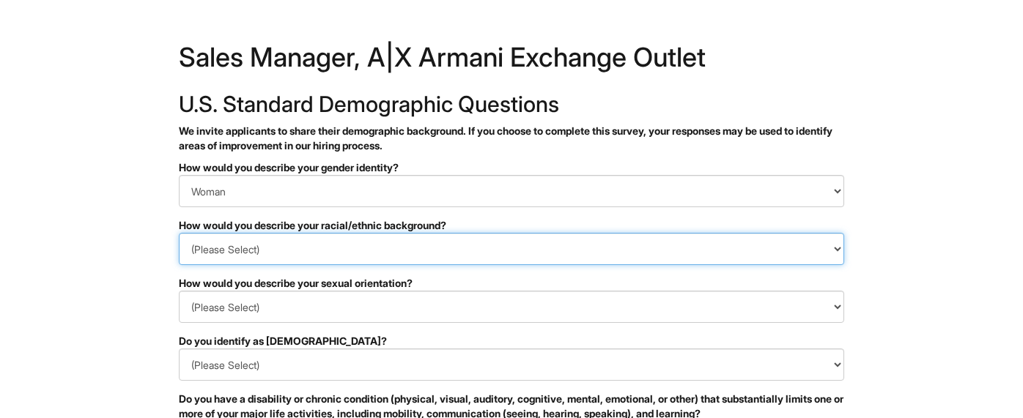
click at [403, 242] on select "(Please Select) Black or of African descent East Asian Hispanic, Latinx or of S…" at bounding box center [511, 249] width 665 height 32
select select "White or European"
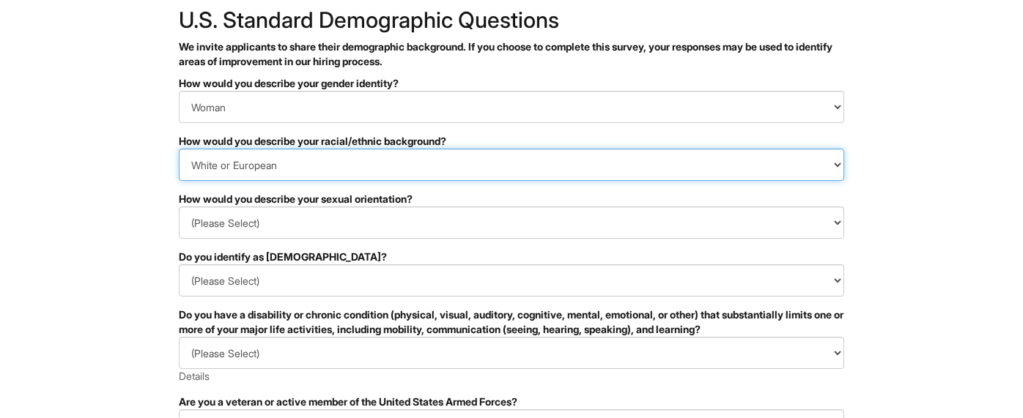
scroll to position [87, 0]
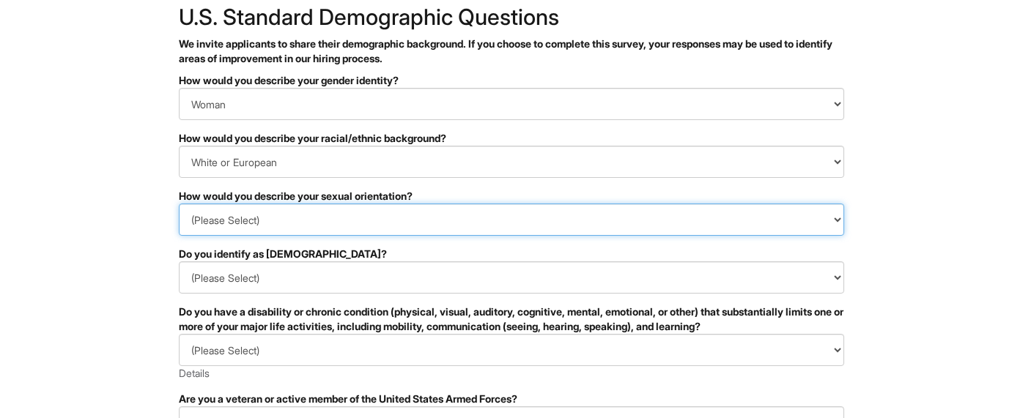
click at [395, 220] on select "(Please Select) Asexual Bisexual and/or pansexual Gay Heterosexual Lesbian Quee…" at bounding box center [511, 220] width 665 height 32
select select "Asexual"
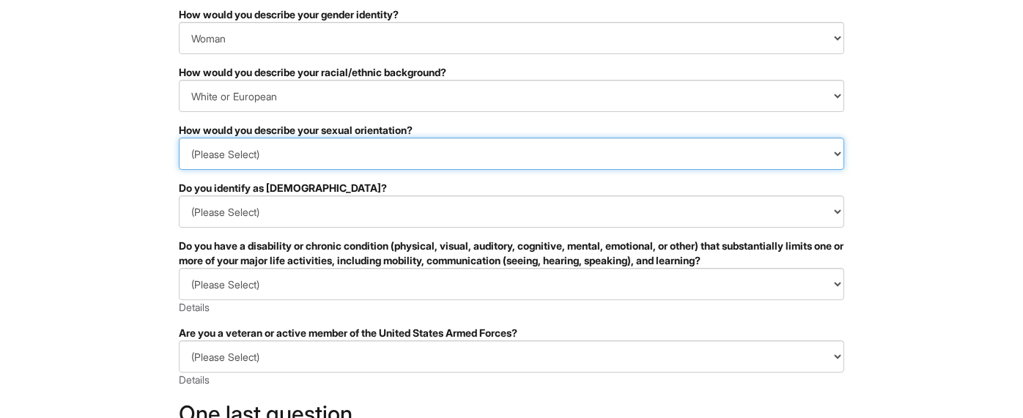
scroll to position [155, 0]
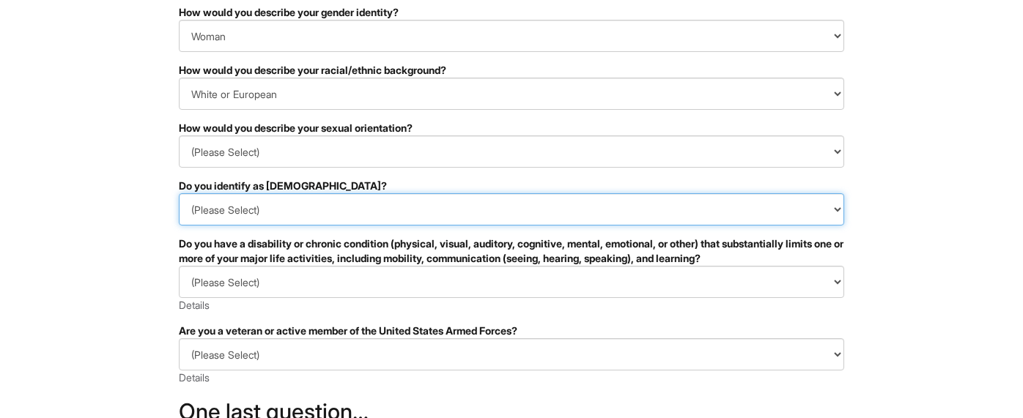
click at [376, 211] on select "(Please Select) Yes No I prefer to self-describe I don't wish to answer" at bounding box center [511, 209] width 665 height 32
select select "No"
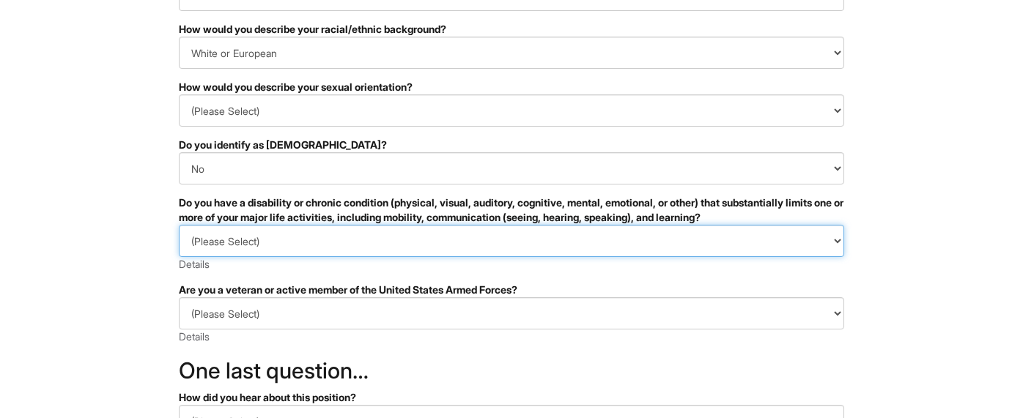
click at [375, 240] on select "(Please Select) YES, I HAVE A DISABILITY (or previously had a disability) NO, I…" at bounding box center [511, 241] width 665 height 32
select select "NO, I DON'T HAVE A DISABILITY"
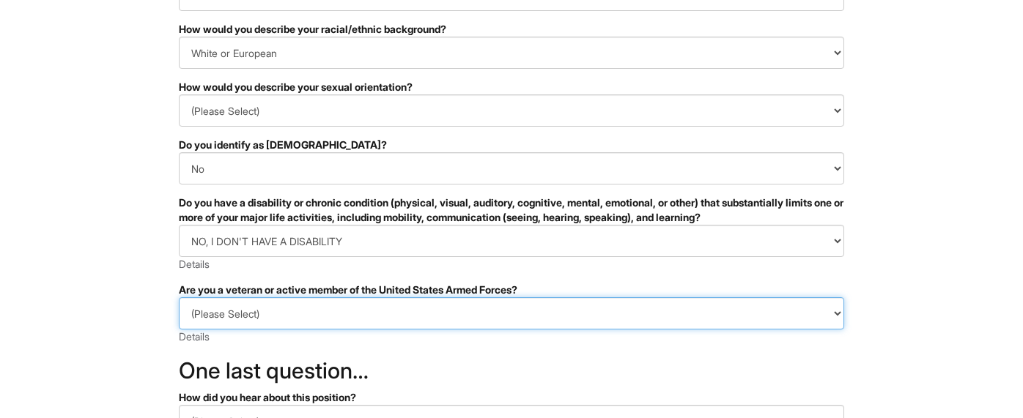
click at [373, 311] on select "(Please Select) I IDENTIFY AS ONE OR MORE OF THE CLASSIFICATIONS OF PROTECTED V…" at bounding box center [511, 313] width 665 height 32
select select "I AM NOT A PROTECTED VETERAN"
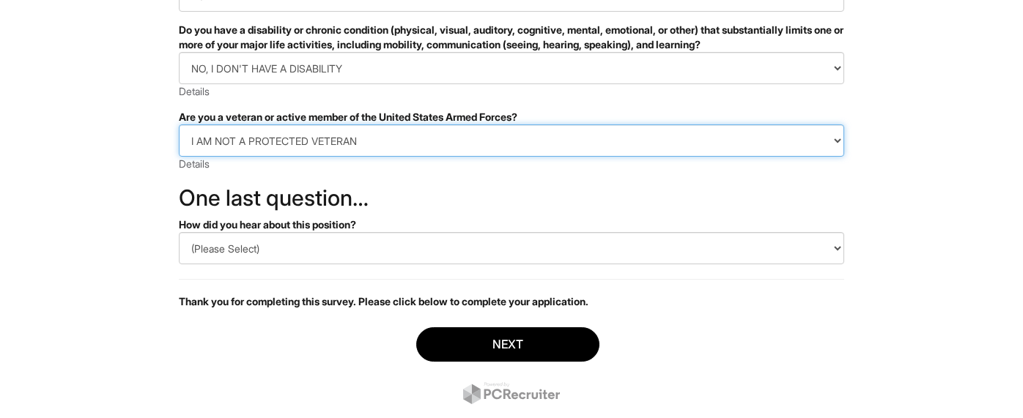
scroll to position [374, 0]
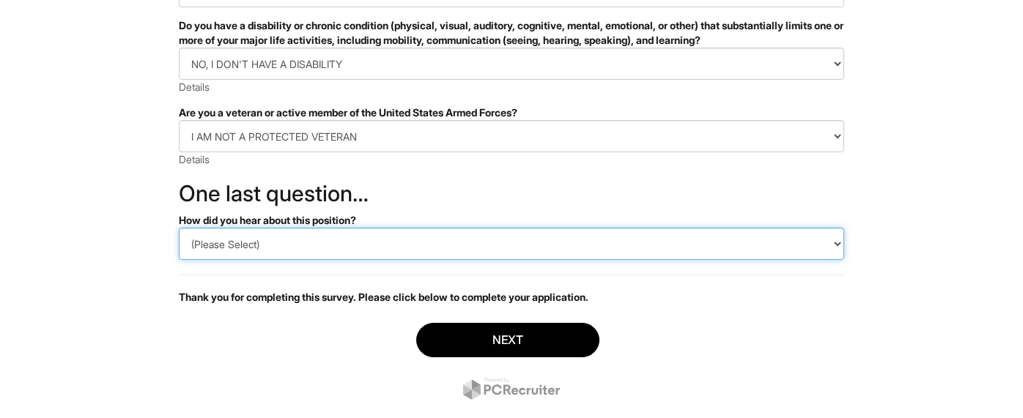
click at [414, 251] on select "(Please Select) CareerBuilder Indeed LinkedIn Monster Referral Other" at bounding box center [511, 244] width 665 height 32
click at [407, 246] on select "(Please Select) CareerBuilder Indeed LinkedIn Monster Referral Other" at bounding box center [511, 244] width 665 height 32
select select "LinkedIn"
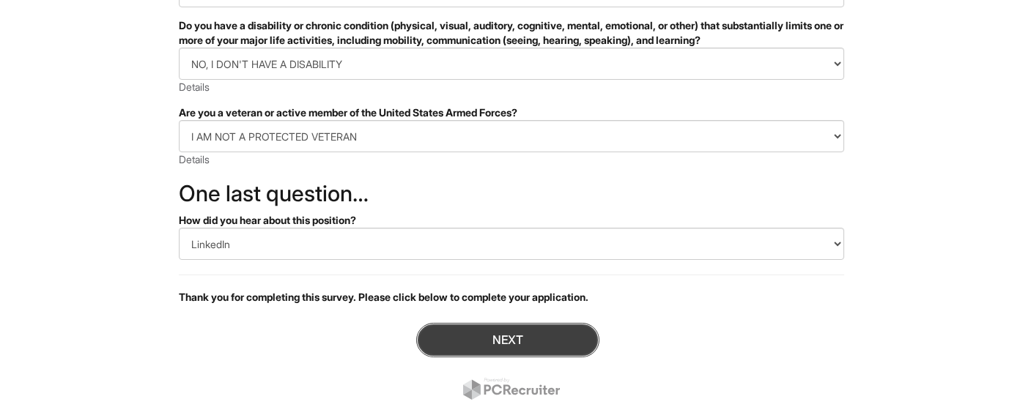
click at [508, 336] on button "Next" at bounding box center [507, 340] width 183 height 34
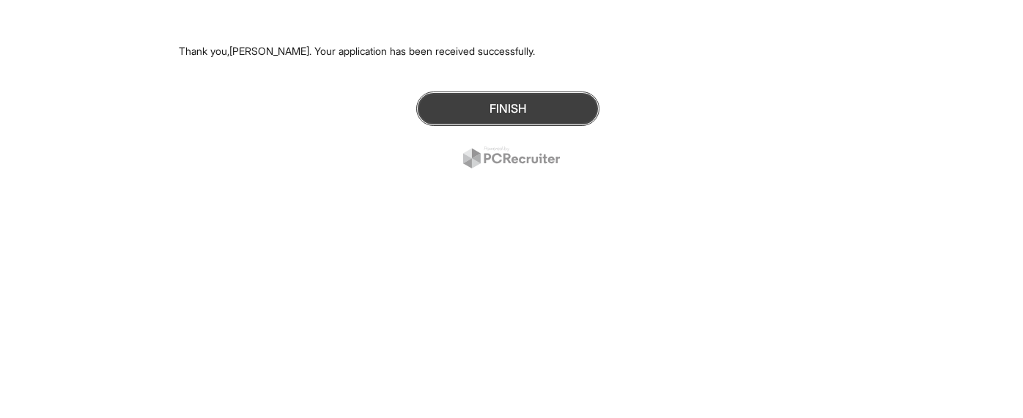
click at [444, 103] on button "Finish" at bounding box center [507, 109] width 183 height 34
